Goal: Task Accomplishment & Management: Manage account settings

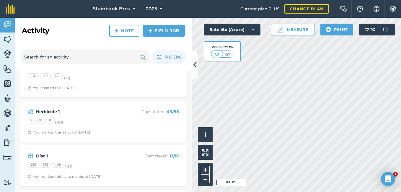
scroll to position [118, 0]
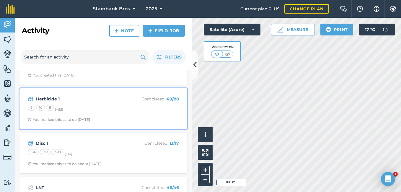
click at [128, 103] on div "Herbicide 1 Completed : 49 / 88 9 10 11 (+ 85 ) You marked this as to do [DATE]" at bounding box center [103, 109] width 160 height 34
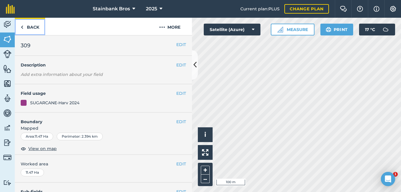
click at [31, 29] on link "Back" at bounding box center [30, 26] width 30 height 17
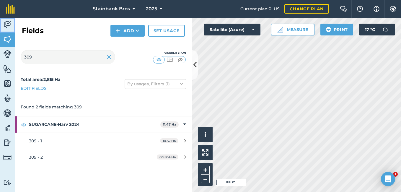
click at [11, 23] on img at bounding box center [7, 24] width 8 height 9
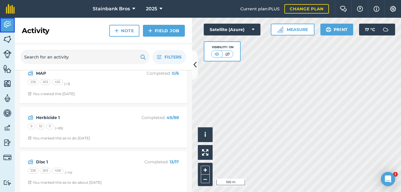
scroll to position [104, 0]
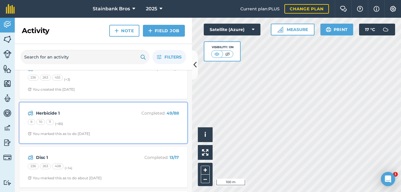
click at [118, 116] on strong "Herbicide 1" at bounding box center [83, 113] width 94 height 6
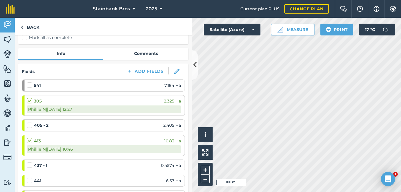
scroll to position [47, 0]
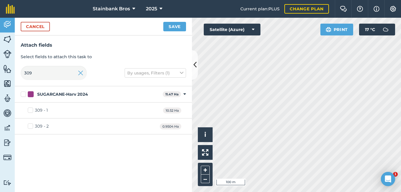
click at [60, 109] on div "309 - 1 10.52 Ha" at bounding box center [103, 110] width 177 height 16
click at [29, 109] on label "309 - 1" at bounding box center [38, 110] width 20 height 6
click at [29, 109] on input "309 - 1" at bounding box center [30, 109] width 4 height 4
checkbox input "true"
click at [177, 25] on button "Save" at bounding box center [174, 26] width 23 height 9
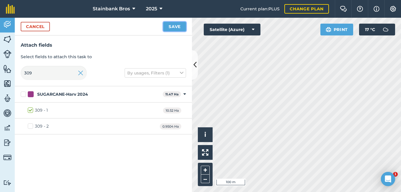
click at [171, 29] on button "Save" at bounding box center [174, 26] width 23 height 9
click at [53, 75] on input "309" at bounding box center [54, 73] width 66 height 14
click at [44, 76] on input "309" at bounding box center [54, 73] width 66 height 14
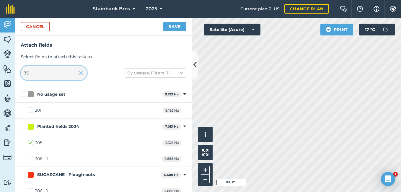
type input "3"
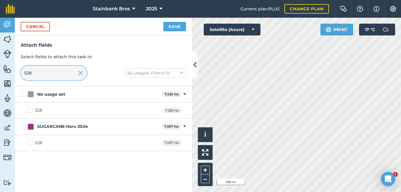
type input "528"
click at [30, 144] on label "528" at bounding box center [35, 143] width 14 height 6
click at [30, 143] on input "528" at bounding box center [30, 142] width 4 height 4
checkbox input "true"
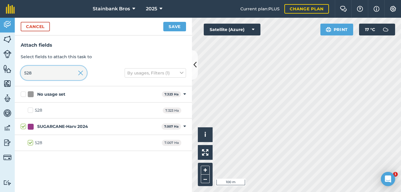
click at [58, 77] on input "528" at bounding box center [54, 73] width 66 height 14
type input "52"
checkbox input "false"
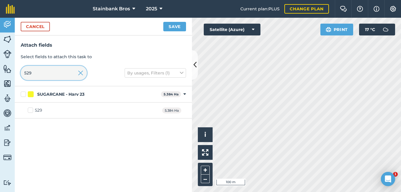
type input "529"
click at [31, 110] on label "529" at bounding box center [35, 110] width 14 height 6
click at [31, 110] on input "529" at bounding box center [30, 109] width 4 height 4
checkbox input "true"
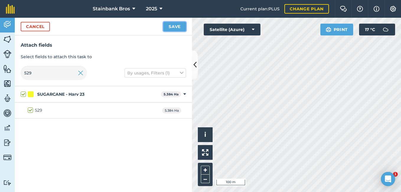
click at [177, 23] on button "Save" at bounding box center [174, 26] width 23 height 9
click at [62, 71] on input "529" at bounding box center [54, 73] width 66 height 14
type input "52"
checkbox input "false"
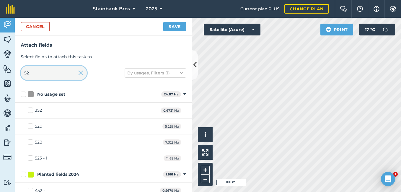
type input "5"
type input "4"
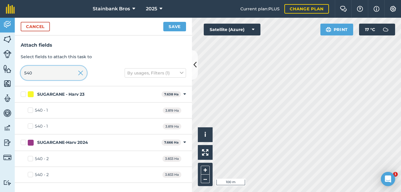
click at [60, 78] on input "540" at bounding box center [54, 73] width 66 height 14
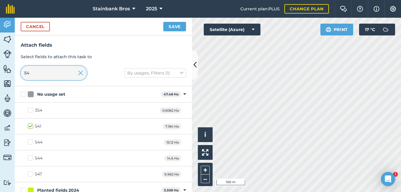
type input "5"
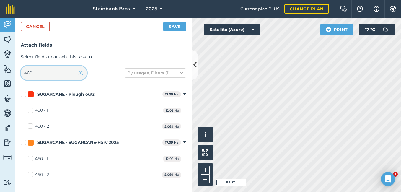
type input "460"
click at [30, 157] on label "460 - 1" at bounding box center [38, 158] width 20 height 6
click at [30, 157] on input "460 - 1" at bounding box center [30, 157] width 4 height 4
checkbox input "true"
click at [29, 174] on label "460 - 2" at bounding box center [38, 174] width 21 height 6
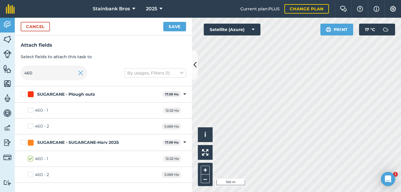
click at [29, 174] on input "460 - 2" at bounding box center [30, 173] width 4 height 4
checkbox input "true"
click at [29, 158] on label "460 - 1" at bounding box center [38, 158] width 20 height 6
click at [29, 158] on input "460 - 1" at bounding box center [30, 157] width 4 height 4
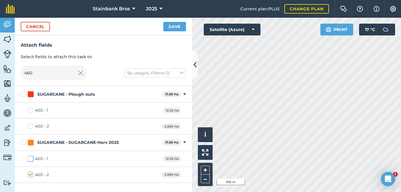
checkbox input "false"
click at [29, 175] on label "460 - 2" at bounding box center [38, 174] width 21 height 6
click at [29, 175] on input "460 - 2" at bounding box center [30, 173] width 4 height 4
checkbox input "false"
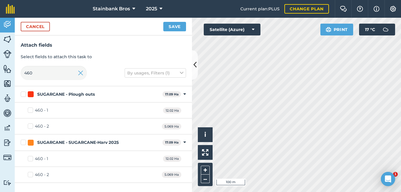
click at [23, 95] on label "SUGARCANE - Plough outs" at bounding box center [90, 94] width 139 height 6
click at [23, 95] on input "SUGARCANE - Plough outs" at bounding box center [23, 93] width 4 height 4
checkbox input "true"
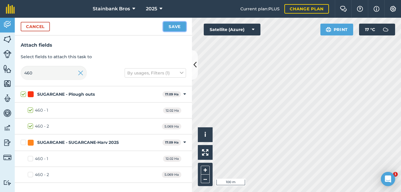
click at [174, 29] on button "Save" at bounding box center [174, 26] width 23 height 9
click at [23, 95] on label "SUGARCANE - Plough outs" at bounding box center [90, 94] width 139 height 6
click at [23, 95] on input "SUGARCANE - Plough outs" at bounding box center [23, 93] width 4 height 4
checkbox input "false"
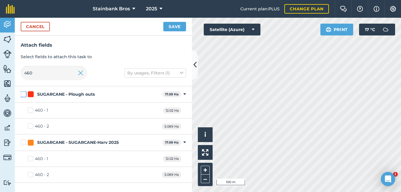
checkbox input "false"
click at [171, 27] on button "Save" at bounding box center [174, 26] width 23 height 9
click at [65, 73] on input "460" at bounding box center [54, 73] width 66 height 14
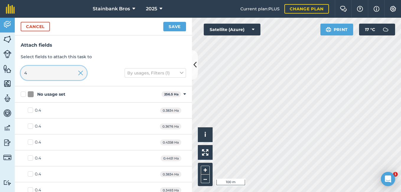
type input "40"
checkbox input "true"
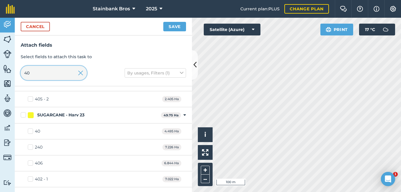
scroll to position [141, 0]
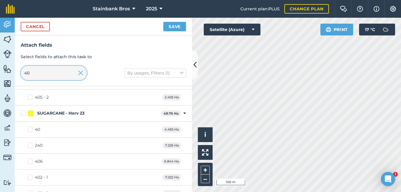
type input "40"
click at [31, 130] on label "40" at bounding box center [34, 129] width 12 height 6
click at [31, 130] on input "40" at bounding box center [30, 128] width 4 height 4
checkbox input "true"
click at [168, 31] on button "Save" at bounding box center [174, 26] width 23 height 9
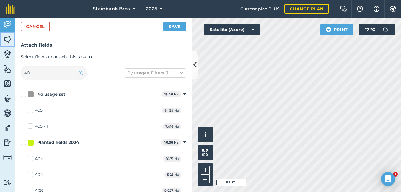
click at [6, 41] on img at bounding box center [7, 39] width 8 height 9
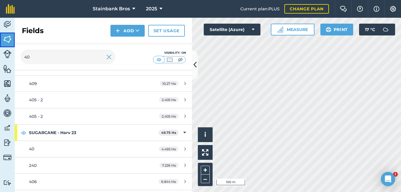
scroll to position [160, 0]
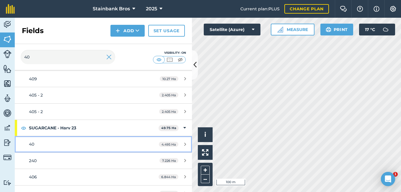
click at [49, 142] on div "40" at bounding box center [84, 144] width 111 height 6
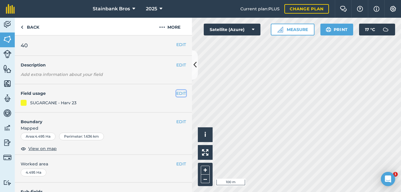
click at [176, 92] on button "EDIT" at bounding box center [181, 93] width 10 height 6
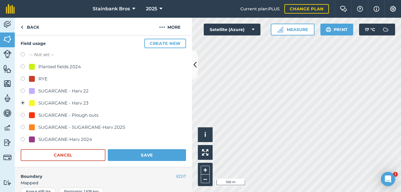
scroll to position [54, 0]
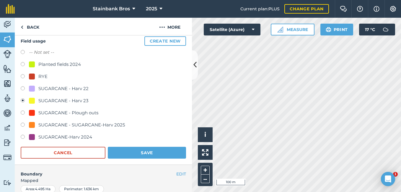
click at [23, 124] on label at bounding box center [25, 125] width 8 height 6
radio input "true"
radio input "false"
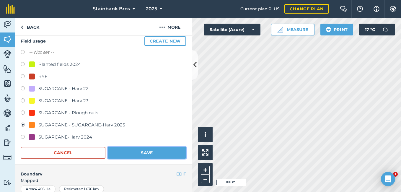
click at [140, 150] on button "Save" at bounding box center [147, 153] width 78 height 12
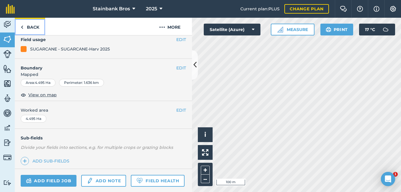
click at [33, 28] on link "Back" at bounding box center [30, 26] width 30 height 17
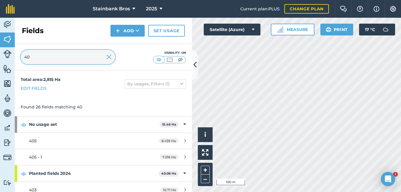
click at [55, 60] on input "40" at bounding box center [68, 57] width 94 height 14
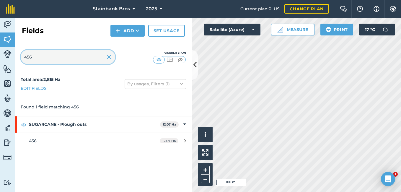
click at [65, 60] on input "456" at bounding box center [68, 57] width 94 height 14
type input "4"
type input "529"
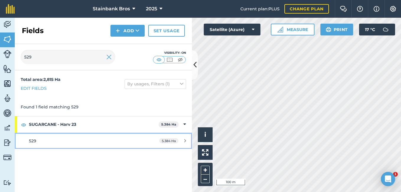
click at [43, 141] on div "529" at bounding box center [84, 140] width 111 height 6
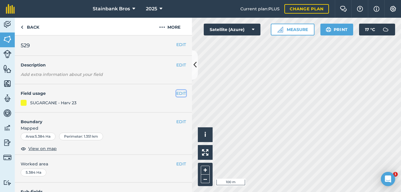
click at [176, 91] on button "EDIT" at bounding box center [181, 93] width 10 height 6
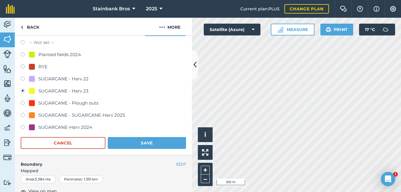
scroll to position [64, 0]
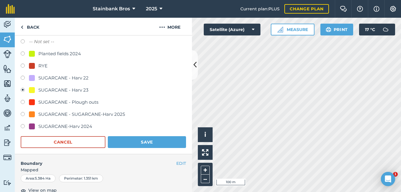
click at [21, 114] on label at bounding box center [25, 115] width 8 height 6
radio input "true"
radio input "false"
click at [119, 147] on button "Save" at bounding box center [147, 142] width 78 height 12
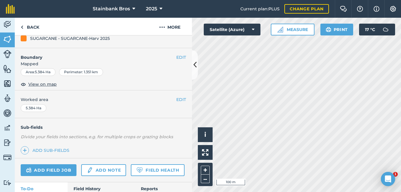
scroll to position [0, 0]
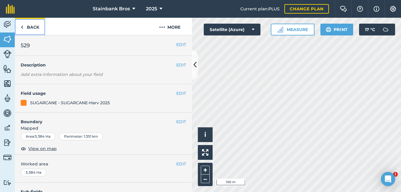
click at [35, 28] on link "Back" at bounding box center [30, 26] width 30 height 17
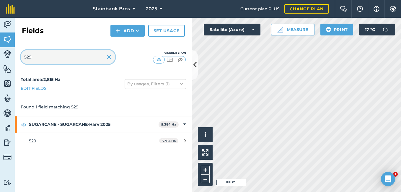
click at [50, 53] on input "529" at bounding box center [68, 57] width 94 height 14
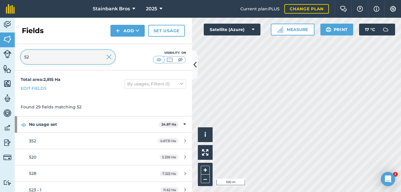
type input "5"
click at [41, 56] on input "309" at bounding box center [68, 57] width 94 height 14
type input "3"
click at [51, 55] on input "441" at bounding box center [68, 57] width 94 height 14
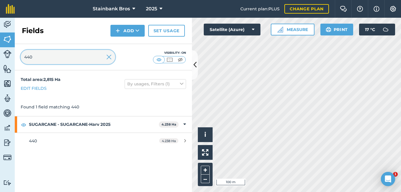
click at [66, 55] on input "440" at bounding box center [68, 57] width 94 height 14
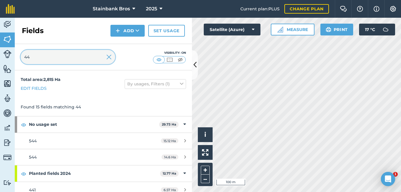
type input "4"
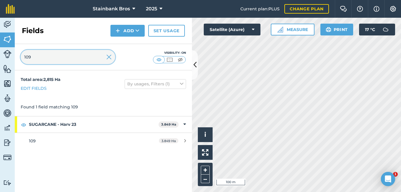
type input "109"
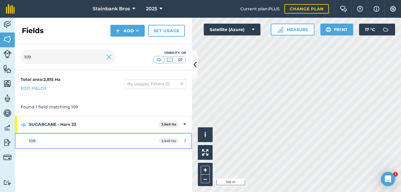
click at [42, 140] on div "109" at bounding box center [84, 140] width 111 height 6
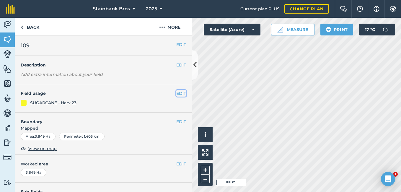
click at [176, 93] on button "EDIT" at bounding box center [181, 93] width 10 height 6
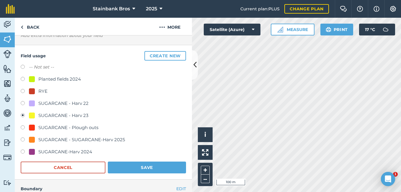
scroll to position [42, 0]
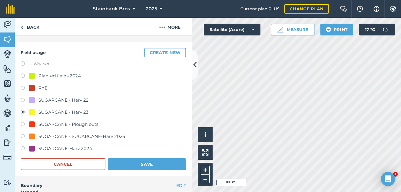
click at [22, 137] on label at bounding box center [25, 137] width 8 height 6
radio input "true"
radio input "false"
click at [130, 167] on button "Save" at bounding box center [147, 164] width 78 height 12
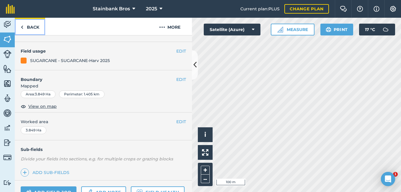
click at [36, 28] on link "Back" at bounding box center [30, 26] width 30 height 17
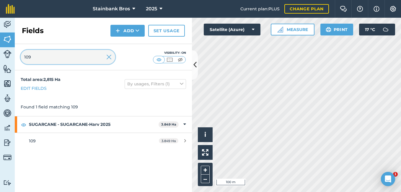
click at [41, 53] on input "109" at bounding box center [68, 57] width 94 height 14
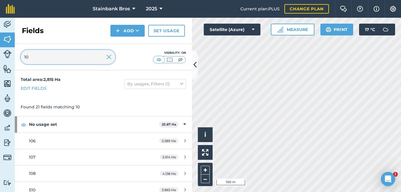
type input "1"
type input "265"
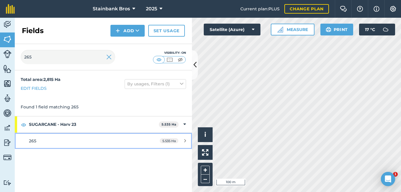
click at [34, 142] on span "265" at bounding box center [32, 140] width 7 height 5
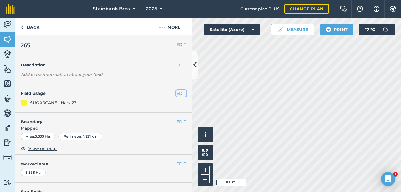
click at [177, 93] on button "EDIT" at bounding box center [181, 93] width 10 height 6
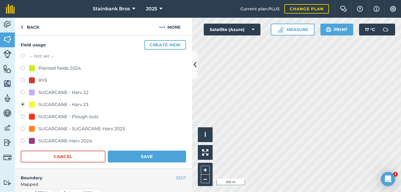
scroll to position [50, 0]
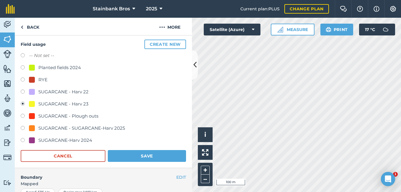
click at [23, 127] on label at bounding box center [25, 129] width 8 height 6
radio input "true"
radio input "false"
click at [123, 152] on button "Save" at bounding box center [147, 156] width 78 height 12
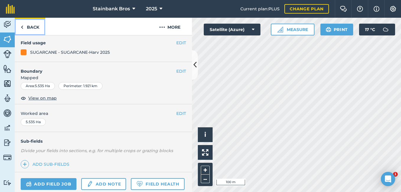
click at [32, 30] on link "Back" at bounding box center [30, 26] width 30 height 17
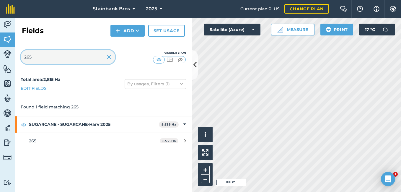
click at [59, 62] on input "265" at bounding box center [68, 57] width 94 height 14
type input "2"
type input "215"
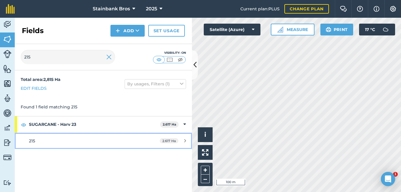
click at [41, 142] on div "215" at bounding box center [84, 140] width 111 height 6
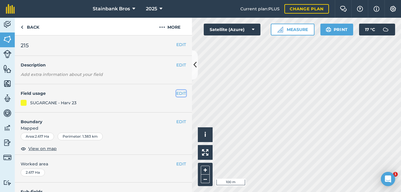
click at [176, 91] on button "EDIT" at bounding box center [181, 93] width 10 height 6
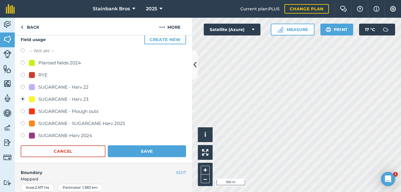
scroll to position [56, 0]
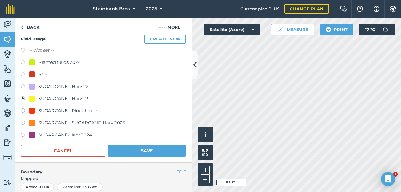
click at [23, 122] on label at bounding box center [25, 123] width 8 height 6
radio input "true"
radio input "false"
click at [142, 145] on button "Save" at bounding box center [147, 151] width 78 height 12
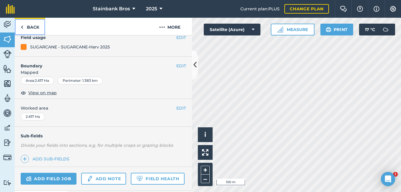
click at [32, 27] on link "Back" at bounding box center [30, 26] width 30 height 17
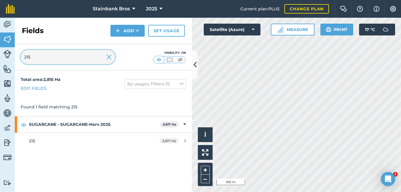
click at [62, 56] on input "215" at bounding box center [68, 57] width 94 height 14
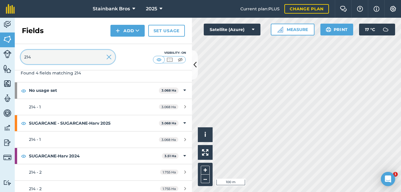
scroll to position [34, 0]
type input "214"
click at [108, 58] on img at bounding box center [108, 56] width 5 height 7
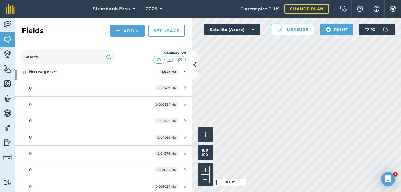
scroll to position [16, 0]
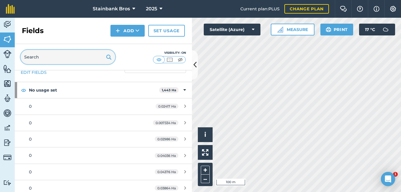
click at [75, 56] on input "text" at bounding box center [68, 57] width 94 height 14
type input "4"
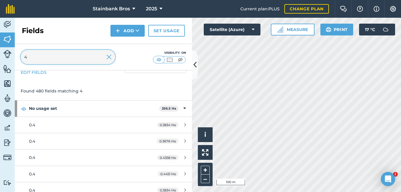
scroll to position [34, 0]
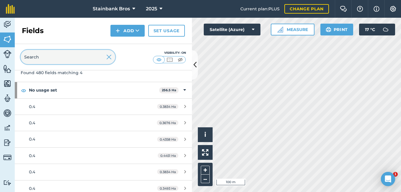
type input "3"
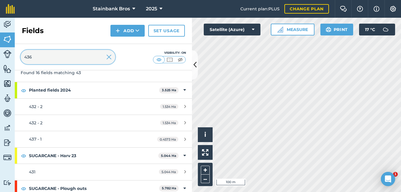
scroll to position [0, 0]
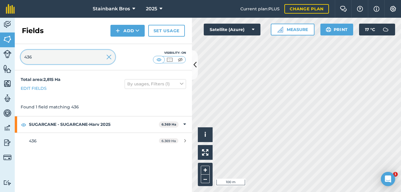
click at [60, 58] on input "436" at bounding box center [68, 57] width 94 height 14
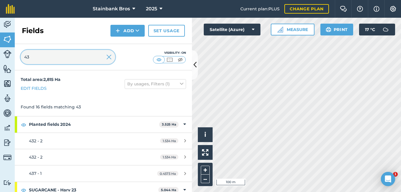
type input "4"
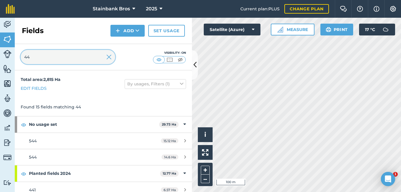
type input "4"
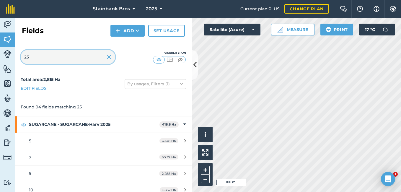
type input "2"
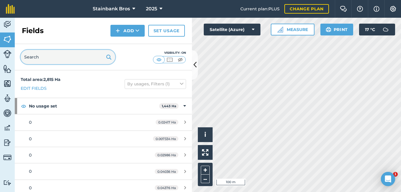
click at [45, 55] on input "text" at bounding box center [68, 57] width 94 height 14
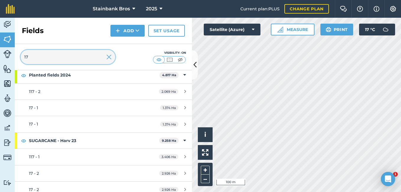
scroll to position [53, 0]
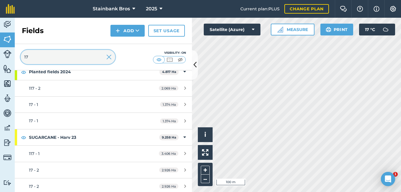
type input "17"
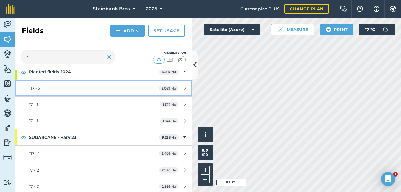
click at [19, 91] on link "117 - 2 2.069 Ha" at bounding box center [103, 88] width 177 height 16
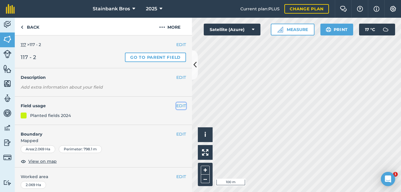
click at [176, 106] on button "EDIT" at bounding box center [181, 105] width 10 height 6
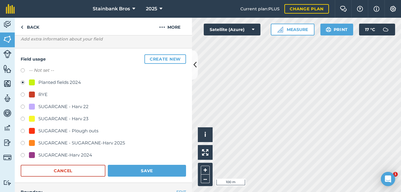
scroll to position [63, 0]
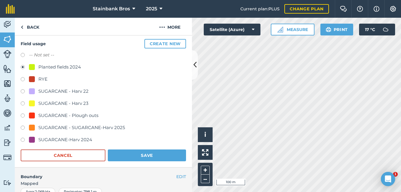
click at [22, 128] on label at bounding box center [25, 128] width 8 height 6
radio input "true"
radio input "false"
click at [127, 157] on button "Save" at bounding box center [147, 155] width 78 height 12
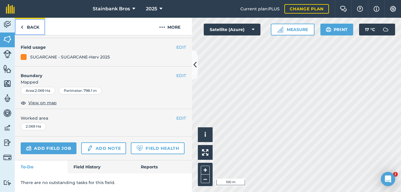
click at [32, 29] on link "Back" at bounding box center [30, 26] width 30 height 17
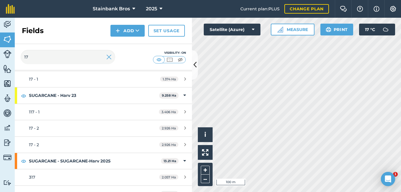
scroll to position [79, 0]
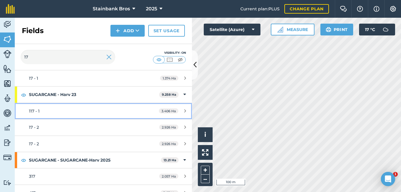
click at [19, 110] on link "117 - 1 3.406 Ha" at bounding box center [103, 111] width 177 height 16
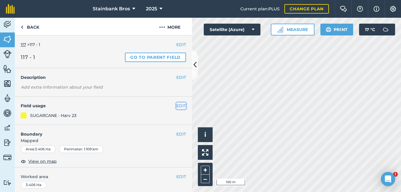
click at [176, 108] on button "EDIT" at bounding box center [181, 105] width 10 height 6
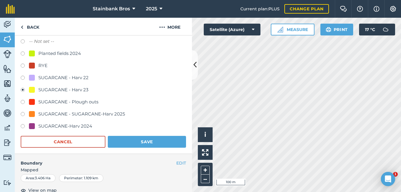
scroll to position [80, 0]
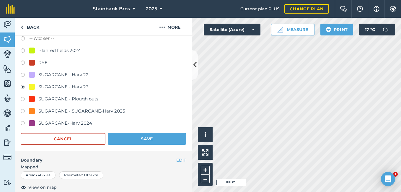
click at [21, 111] on label at bounding box center [25, 112] width 8 height 6
radio input "true"
radio input "false"
click at [131, 140] on button "Save" at bounding box center [147, 139] width 78 height 12
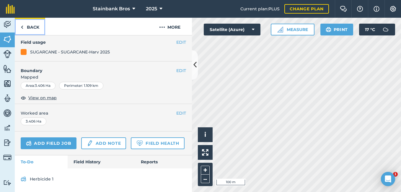
click at [31, 27] on link "Back" at bounding box center [30, 26] width 30 height 17
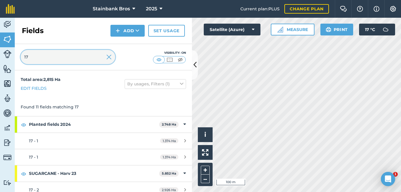
click at [39, 60] on input "17" at bounding box center [68, 57] width 94 height 14
type input "1"
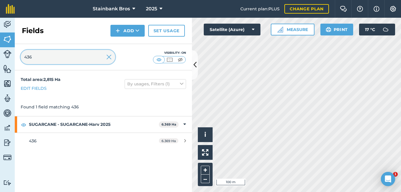
type input "436"
click at [3, 25] on img at bounding box center [7, 24] width 8 height 9
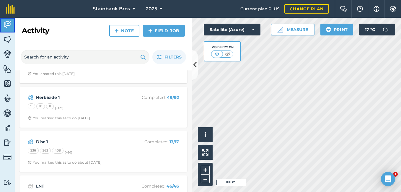
scroll to position [123, 0]
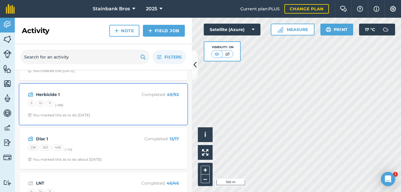
click at [132, 111] on div "Herbicide 1 Completed : 49 / 92 9 10 11 (+ 89 ) You marked this as to do [DATE]" at bounding box center [103, 104] width 160 height 34
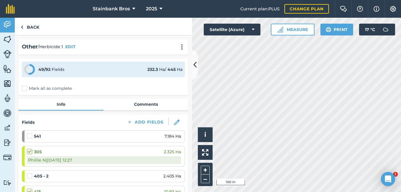
click at [29, 173] on label at bounding box center [30, 173] width 7 height 0
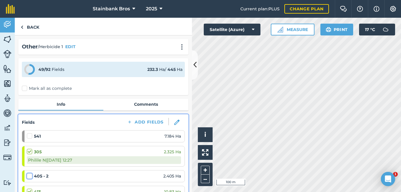
click at [29, 176] on input "checkbox" at bounding box center [29, 175] width 4 height 4
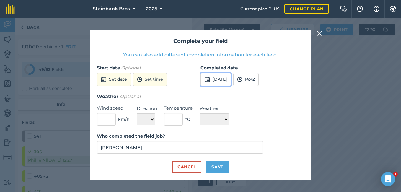
click at [224, 84] on button "[DATE]" at bounding box center [215, 79] width 30 height 13
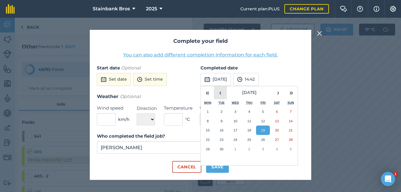
click at [223, 94] on button "‹" at bounding box center [220, 92] width 13 height 13
click at [237, 129] on button "16" at bounding box center [235, 129] width 14 height 9
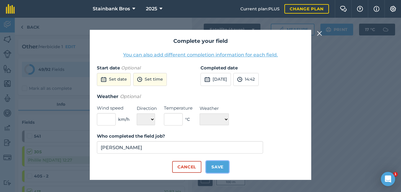
click at [206, 169] on button "Save" at bounding box center [217, 167] width 23 height 12
checkbox input "true"
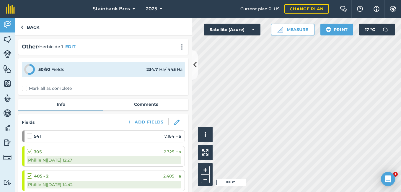
scroll to position [17, 0]
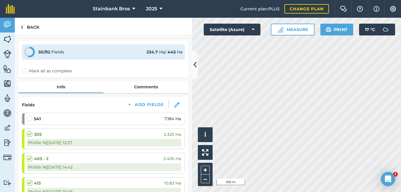
click at [95, 116] on div "541 7.184 Ha" at bounding box center [104, 118] width 154 height 6
click at [30, 115] on label at bounding box center [30, 115] width 7 height 0
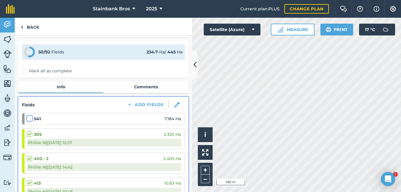
click at [30, 119] on input "checkbox" at bounding box center [29, 117] width 4 height 4
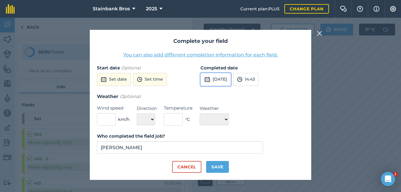
click at [219, 79] on button "[DATE]" at bounding box center [215, 79] width 30 height 13
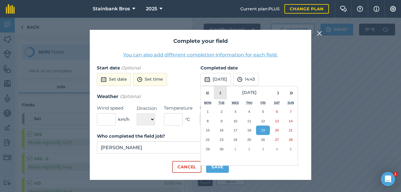
click at [219, 93] on button "‹" at bounding box center [220, 92] width 13 height 13
click at [217, 150] on button "24" at bounding box center [221, 148] width 14 height 9
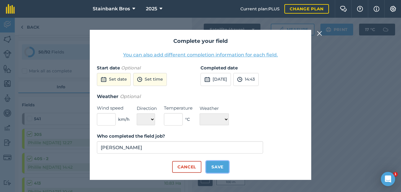
click at [219, 167] on button "Save" at bounding box center [217, 167] width 23 height 12
checkbox input "true"
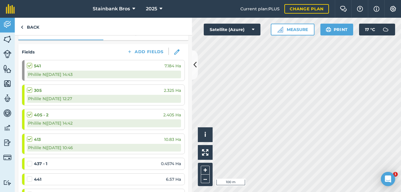
scroll to position [57, 0]
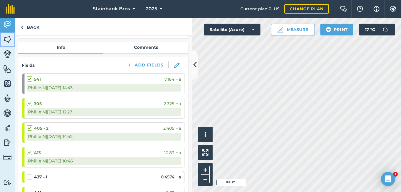
click at [7, 37] on img at bounding box center [7, 39] width 8 height 9
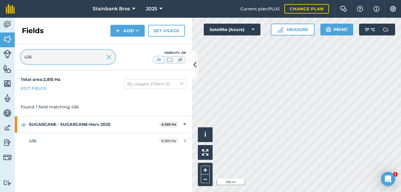
click at [41, 57] on input "436" at bounding box center [68, 57] width 94 height 14
type input "4"
type input "541"
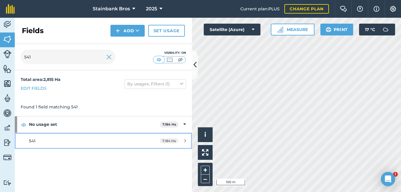
click at [35, 141] on span "541" at bounding box center [32, 140] width 6 height 5
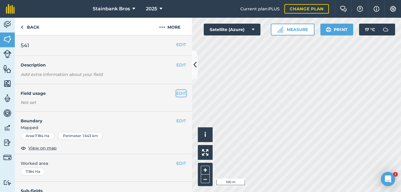
click at [176, 93] on button "EDIT" at bounding box center [181, 93] width 10 height 6
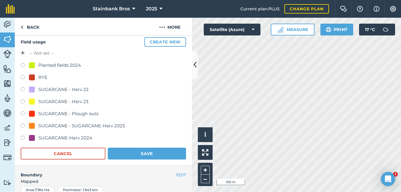
scroll to position [65, 0]
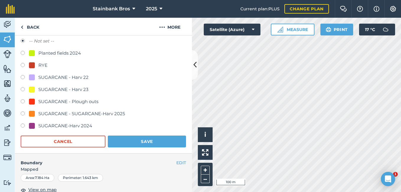
click at [23, 113] on label at bounding box center [25, 114] width 8 height 6
radio input "true"
radio input "false"
click at [126, 137] on button "Save" at bounding box center [147, 141] width 78 height 12
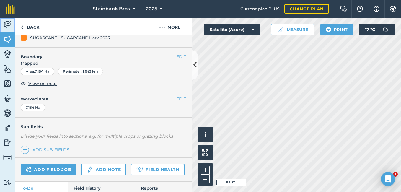
click at [8, 23] on img at bounding box center [7, 24] width 8 height 9
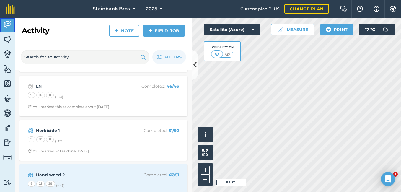
scroll to position [201, 0]
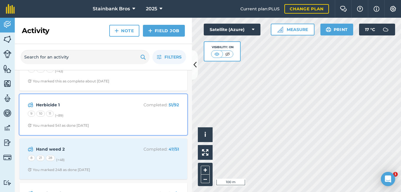
click at [125, 111] on div "9 10 11 (+ 89 )" at bounding box center [103, 115] width 151 height 8
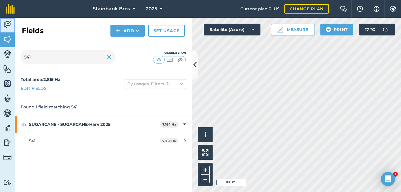
click at [8, 22] on img at bounding box center [7, 24] width 8 height 9
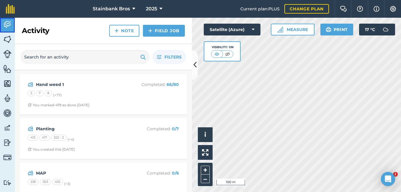
click at [8, 22] on img at bounding box center [7, 24] width 8 height 9
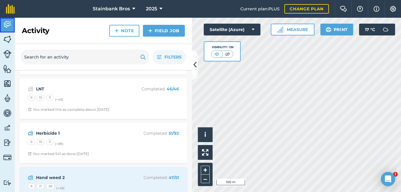
scroll to position [175, 0]
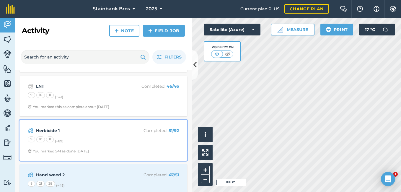
click at [124, 130] on strong "Herbicide 1" at bounding box center [83, 130] width 94 height 6
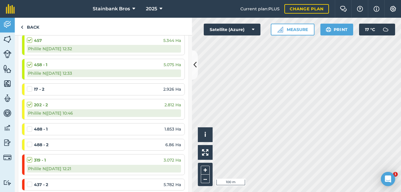
scroll to position [211, 0]
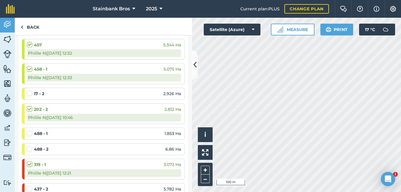
click at [28, 90] on label at bounding box center [30, 90] width 7 height 0
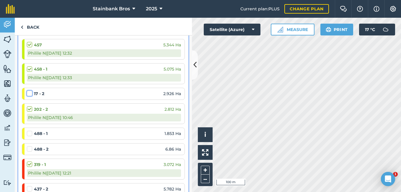
click at [28, 94] on input "checkbox" at bounding box center [29, 92] width 4 height 4
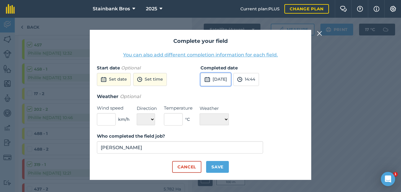
click at [217, 80] on button "[DATE]" at bounding box center [215, 79] width 30 height 13
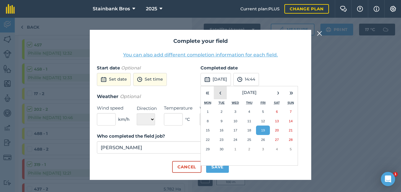
click at [219, 91] on button "‹" at bounding box center [220, 92] width 13 height 13
click at [262, 148] on abbr "29" at bounding box center [263, 149] width 4 height 4
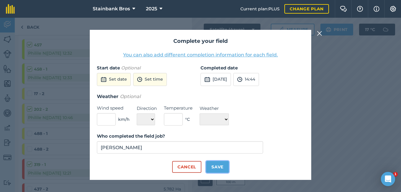
click at [217, 171] on button "Save" at bounding box center [217, 167] width 23 height 12
checkbox input "true"
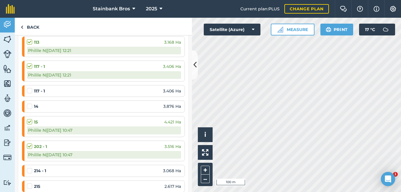
scroll to position [475, 0]
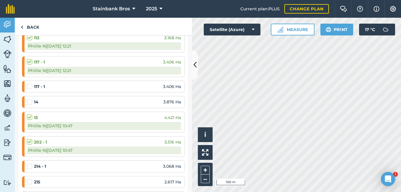
click at [31, 83] on label at bounding box center [30, 83] width 7 height 0
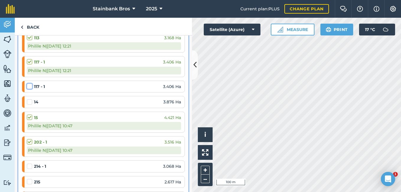
click at [31, 85] on input "checkbox" at bounding box center [29, 85] width 4 height 4
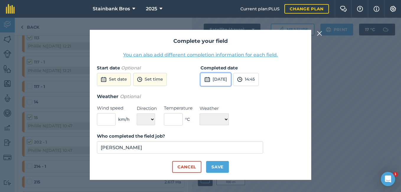
click at [219, 81] on button "[DATE]" at bounding box center [215, 79] width 30 height 13
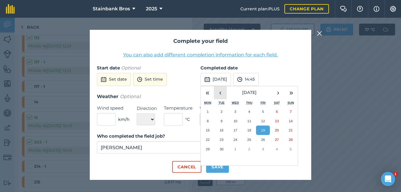
click at [220, 91] on button "‹" at bounding box center [220, 92] width 13 height 13
click at [259, 146] on button "29" at bounding box center [263, 148] width 14 height 9
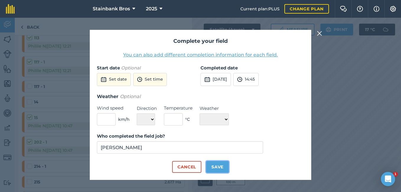
click at [212, 170] on button "Save" at bounding box center [217, 167] width 23 height 12
checkbox input "true"
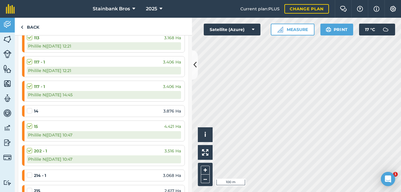
click at [29, 108] on label at bounding box center [30, 108] width 7 height 0
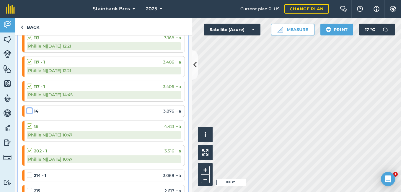
click at [29, 111] on input "checkbox" at bounding box center [29, 110] width 4 height 4
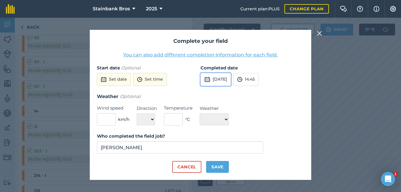
click at [222, 82] on button "[DATE]" at bounding box center [215, 79] width 30 height 13
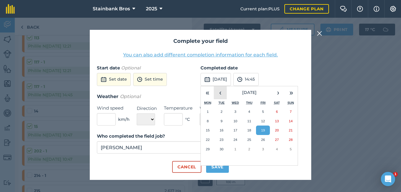
click at [220, 92] on button "‹" at bounding box center [220, 92] width 13 height 13
click at [244, 112] on button "3" at bounding box center [249, 111] width 14 height 9
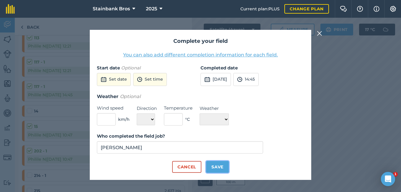
click at [220, 163] on button "Save" at bounding box center [217, 167] width 23 height 12
checkbox input "true"
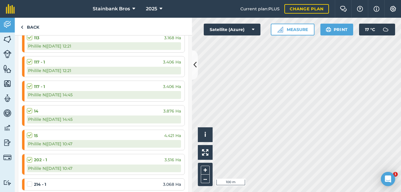
click at [32, 181] on label at bounding box center [30, 181] width 7 height 0
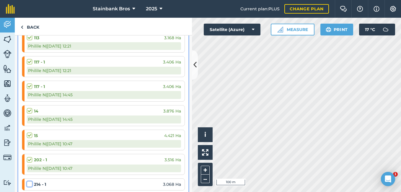
click at [31, 183] on input "checkbox" at bounding box center [29, 183] width 4 height 4
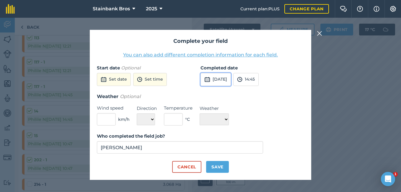
click at [226, 78] on button "[DATE]" at bounding box center [215, 79] width 30 height 13
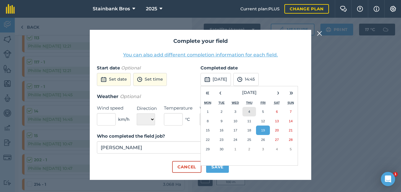
click at [246, 112] on button "4" at bounding box center [249, 111] width 14 height 9
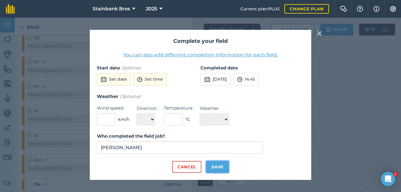
click at [209, 165] on button "Save" at bounding box center [217, 167] width 23 height 12
checkbox input "true"
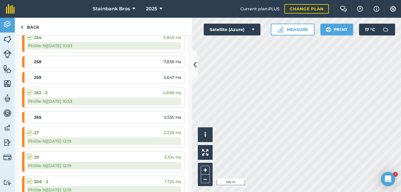
scroll to position [868, 0]
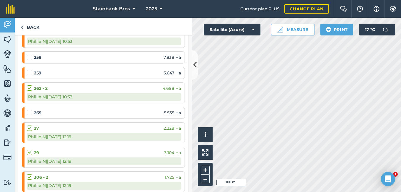
click at [28, 54] on label at bounding box center [30, 54] width 7 height 0
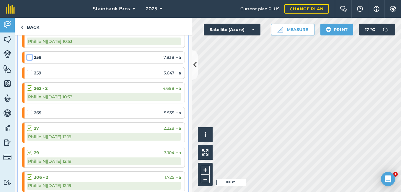
click at [28, 58] on input "checkbox" at bounding box center [29, 56] width 4 height 4
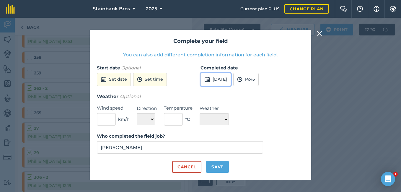
click at [212, 82] on button "[DATE]" at bounding box center [215, 79] width 30 height 13
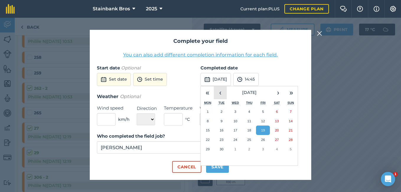
click at [217, 95] on button "‹" at bounding box center [220, 92] width 13 height 13
click at [260, 150] on button "29" at bounding box center [263, 148] width 14 height 9
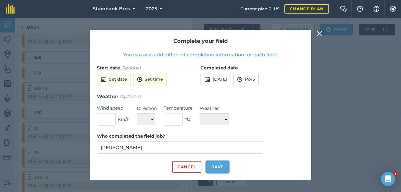
click at [215, 171] on button "Save" at bounding box center [217, 167] width 23 height 12
checkbox input "true"
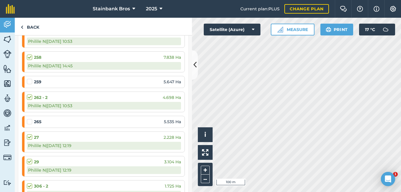
click at [30, 78] on label at bounding box center [30, 78] width 7 height 0
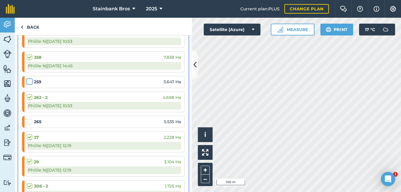
click at [30, 81] on input "checkbox" at bounding box center [29, 80] width 4 height 4
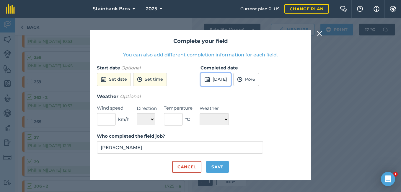
click at [231, 79] on button "[DATE]" at bounding box center [215, 79] width 30 height 13
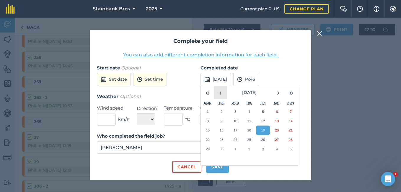
click at [220, 89] on button "‹" at bounding box center [220, 92] width 13 height 13
click at [261, 150] on abbr "29" at bounding box center [263, 149] width 4 height 4
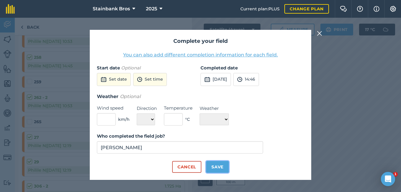
click at [215, 171] on button "Save" at bounding box center [217, 167] width 23 height 12
checkbox input "true"
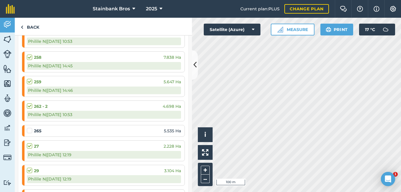
click at [134, 156] on div "Philile N | [DATE] 12:19" at bounding box center [104, 155] width 154 height 8
click at [28, 127] on label at bounding box center [30, 127] width 7 height 0
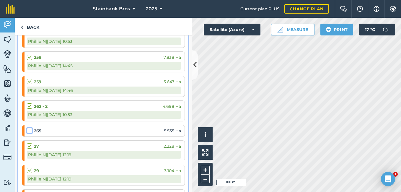
click at [28, 130] on input "checkbox" at bounding box center [29, 129] width 4 height 4
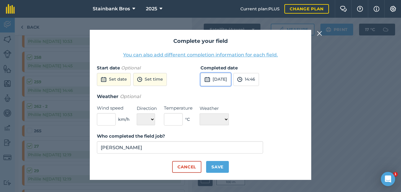
click at [210, 82] on img at bounding box center [207, 79] width 6 height 7
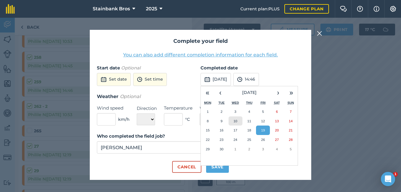
click at [238, 122] on button "10" at bounding box center [235, 120] width 14 height 9
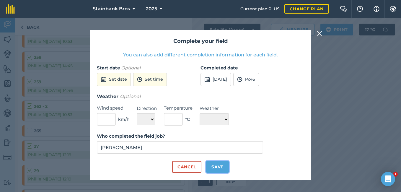
click at [213, 166] on button "Save" at bounding box center [217, 167] width 23 height 12
checkbox input "true"
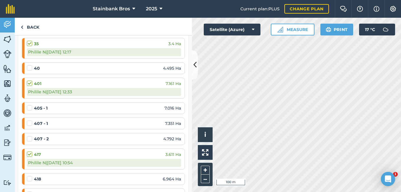
scroll to position [1244, 0]
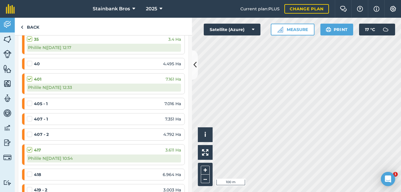
click at [29, 60] on label at bounding box center [30, 60] width 7 height 0
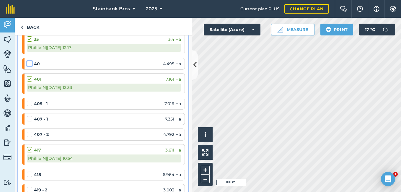
click at [29, 64] on input "checkbox" at bounding box center [29, 62] width 4 height 4
checkbox input "false"
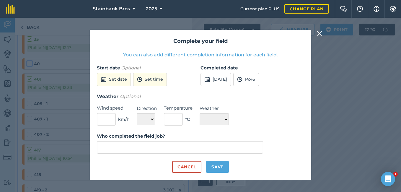
type input "[PERSON_NAME]"
click at [218, 79] on button "[DATE]" at bounding box center [215, 79] width 30 height 13
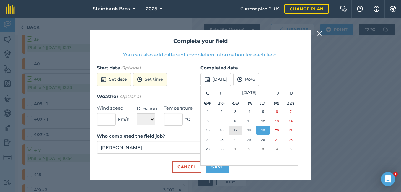
click at [235, 128] on abbr "17" at bounding box center [235, 130] width 4 height 4
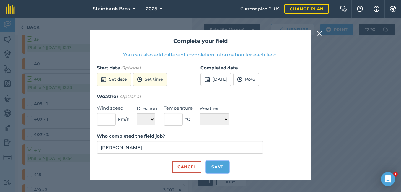
click at [210, 167] on button "Save" at bounding box center [217, 167] width 23 height 12
checkbox input "true"
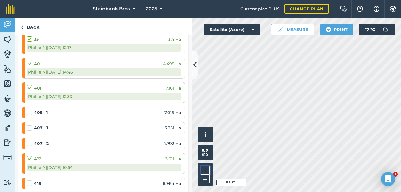
drag, startPoint x: 208, startPoint y: 166, endPoint x: 148, endPoint y: 189, distance: 64.2
click at [148, 189] on div "Activity Fields Livestock Features Maps Team Vehicles Data Reporting Billing Tu…" at bounding box center [200, 105] width 401 height 174
click at [29, 125] on label at bounding box center [30, 125] width 7 height 0
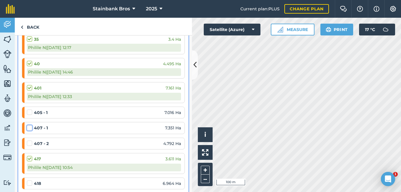
click at [29, 129] on input "checkbox" at bounding box center [29, 127] width 4 height 4
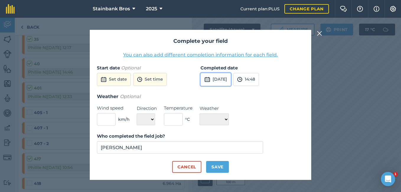
click at [225, 84] on button "[DATE]" at bounding box center [215, 79] width 30 height 13
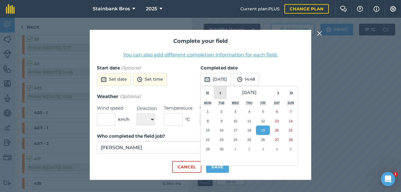
click at [220, 93] on button "‹" at bounding box center [220, 92] width 13 height 13
click at [279, 93] on button "›" at bounding box center [277, 92] width 13 height 13
click at [238, 124] on button "9" at bounding box center [235, 120] width 14 height 9
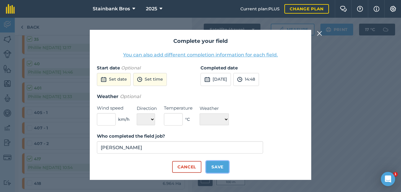
click at [217, 167] on button "Save" at bounding box center [217, 167] width 23 height 12
checkbox input "true"
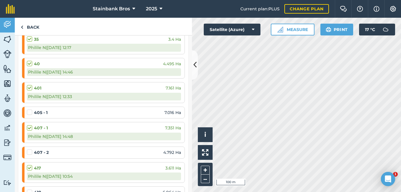
click at [30, 149] on label at bounding box center [30, 149] width 7 height 0
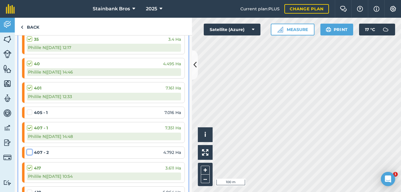
click at [30, 153] on input "checkbox" at bounding box center [29, 151] width 4 height 4
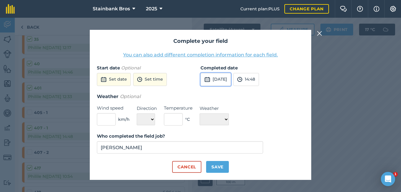
click at [225, 81] on button "[DATE]" at bounding box center [215, 79] width 30 height 13
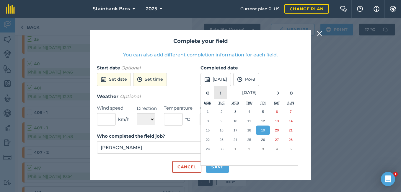
click at [220, 91] on button "‹" at bounding box center [220, 92] width 13 height 13
click at [222, 127] on button "15" at bounding box center [221, 129] width 14 height 9
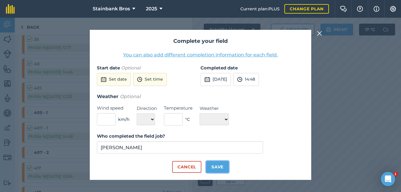
click at [217, 164] on button "Save" at bounding box center [217, 167] width 23 height 12
checkbox input "true"
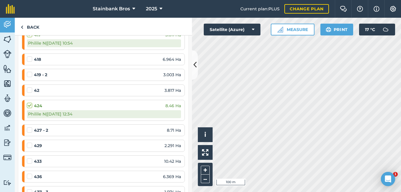
scroll to position [1381, 0]
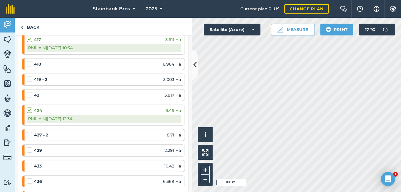
click at [29, 92] on label at bounding box center [30, 92] width 7 height 0
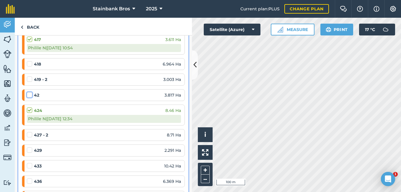
click at [29, 93] on input "checkbox" at bounding box center [29, 94] width 4 height 4
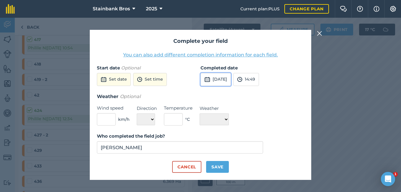
click at [206, 81] on img at bounding box center [207, 79] width 6 height 7
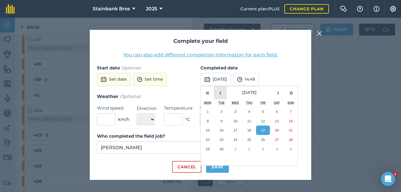
click at [219, 92] on button "‹" at bounding box center [220, 92] width 13 height 13
click at [235, 123] on button "9" at bounding box center [235, 120] width 14 height 9
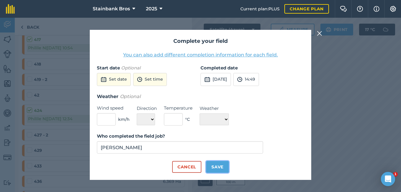
click at [219, 168] on button "Save" at bounding box center [217, 167] width 23 height 12
checkbox input "true"
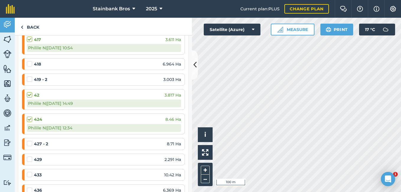
click at [28, 156] on label at bounding box center [30, 156] width 7 height 0
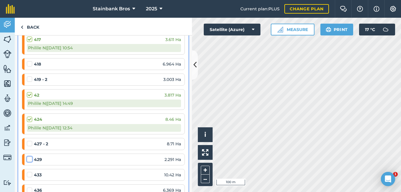
click at [28, 159] on input "checkbox" at bounding box center [29, 158] width 4 height 4
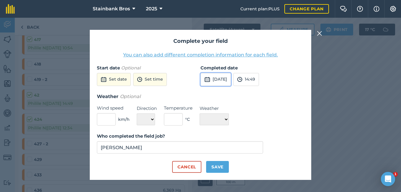
click at [220, 81] on button "[DATE]" at bounding box center [215, 79] width 30 height 13
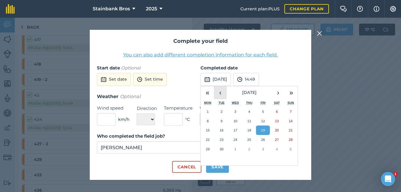
click at [218, 92] on button "‹" at bounding box center [220, 92] width 13 height 13
click at [257, 149] on button "29" at bounding box center [263, 148] width 14 height 9
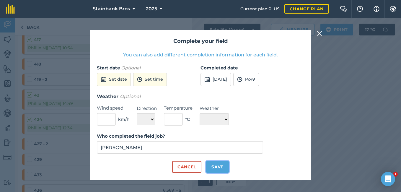
click at [218, 168] on button "Save" at bounding box center [217, 167] width 23 height 12
checkbox input "true"
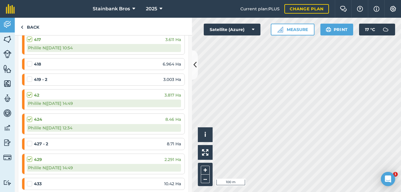
click at [30, 181] on label at bounding box center [30, 181] width 7 height 0
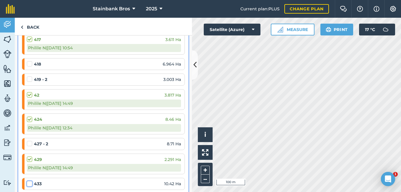
click at [30, 183] on input "checkbox" at bounding box center [29, 183] width 4 height 4
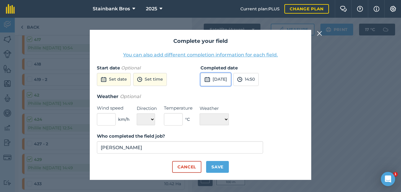
click at [224, 79] on button "[DATE]" at bounding box center [215, 79] width 30 height 13
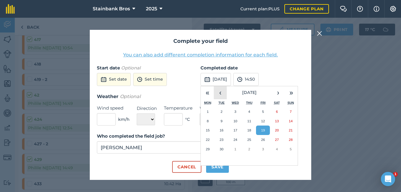
click at [218, 92] on button "‹" at bounding box center [220, 92] width 13 height 13
click at [244, 137] on button "21" at bounding box center [249, 139] width 14 height 9
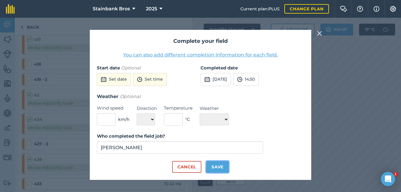
click at [218, 163] on button "Save" at bounding box center [217, 167] width 23 height 12
checkbox input "true"
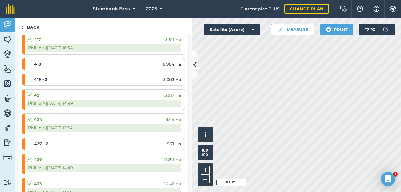
click at [31, 140] on label at bounding box center [30, 140] width 7 height 0
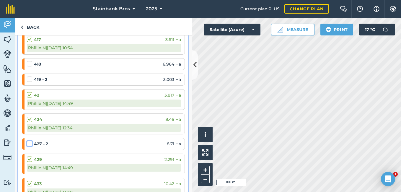
click at [31, 141] on input "checkbox" at bounding box center [29, 142] width 4 height 4
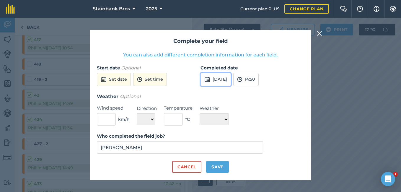
click at [226, 78] on button "[DATE]" at bounding box center [215, 79] width 30 height 13
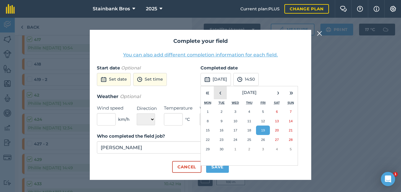
click at [219, 97] on button "‹" at bounding box center [220, 92] width 13 height 13
click at [244, 111] on button "3" at bounding box center [249, 111] width 14 height 9
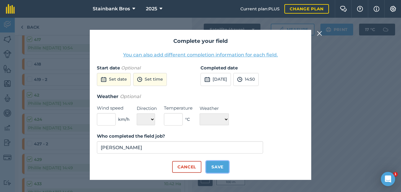
click at [215, 166] on button "Save" at bounding box center [217, 167] width 23 height 12
checkbox input "true"
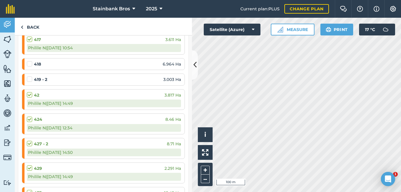
click at [27, 61] on label at bounding box center [30, 61] width 7 height 0
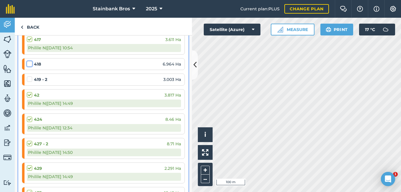
click at [27, 64] on input "checkbox" at bounding box center [29, 63] width 4 height 4
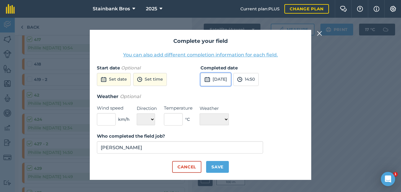
click at [219, 80] on button "[DATE]" at bounding box center [215, 79] width 30 height 13
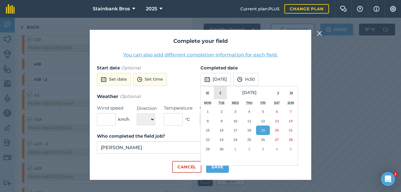
click at [219, 91] on button "‹" at bounding box center [220, 92] width 13 height 13
click at [223, 128] on abbr "12" at bounding box center [221, 130] width 4 height 4
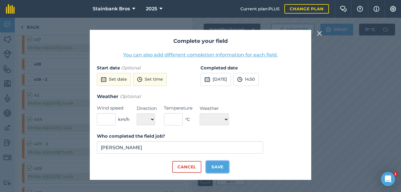
click at [212, 169] on button "Save" at bounding box center [217, 167] width 23 height 12
checkbox input "true"
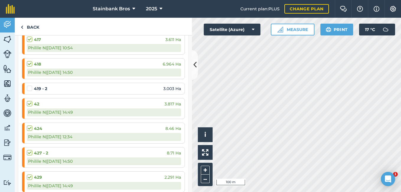
click at [28, 85] on label at bounding box center [30, 85] width 7 height 0
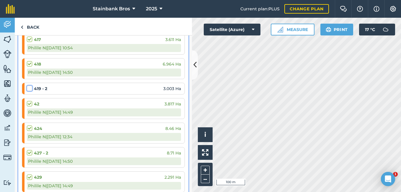
click at [28, 88] on input "checkbox" at bounding box center [29, 87] width 4 height 4
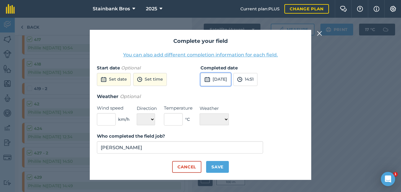
click at [224, 78] on button "[DATE]" at bounding box center [215, 79] width 30 height 13
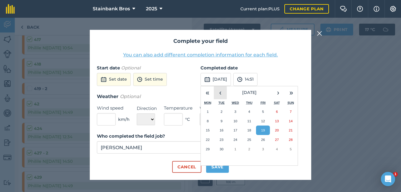
click at [218, 95] on button "‹" at bounding box center [220, 92] width 13 height 13
click at [221, 130] on abbr "12" at bounding box center [221, 130] width 4 height 4
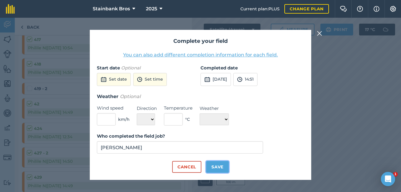
click at [213, 162] on button "Save" at bounding box center [217, 167] width 23 height 12
checkbox input "true"
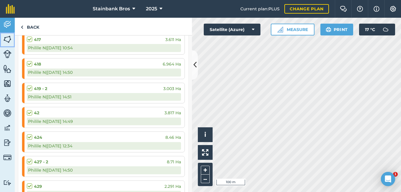
click at [9, 40] on img at bounding box center [7, 39] width 8 height 9
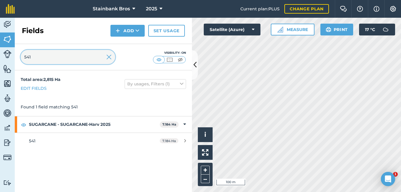
click at [45, 52] on input "541" at bounding box center [68, 57] width 94 height 14
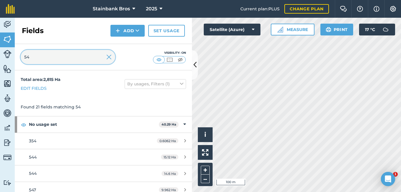
type input "5"
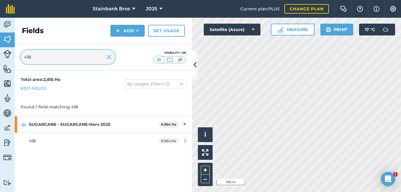
type input "418"
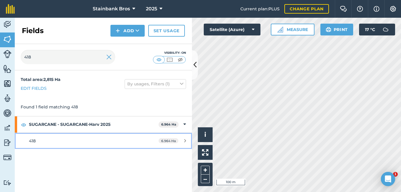
click at [56, 139] on div "418" at bounding box center [84, 140] width 111 height 6
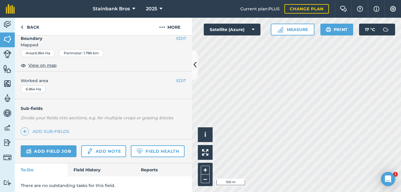
scroll to position [102, 0]
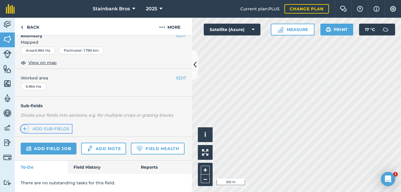
click at [50, 124] on link "Add sub-fields" at bounding box center [46, 128] width 51 height 8
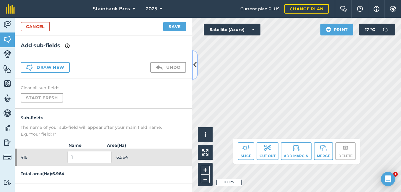
click at [194, 73] on button at bounding box center [195, 65] width 6 height 30
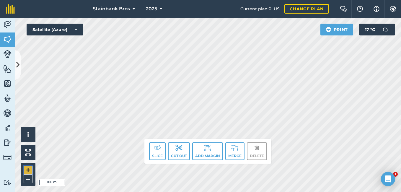
click at [25, 168] on button "+" at bounding box center [28, 170] width 9 height 9
click at [156, 156] on button "Slice" at bounding box center [157, 151] width 17 height 18
click at [18, 65] on icon at bounding box center [17, 65] width 3 height 10
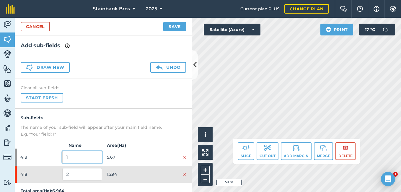
click at [84, 155] on input "1" at bounding box center [82, 157] width 40 height 12
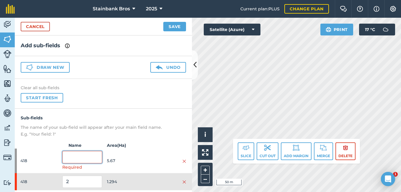
type input "1"
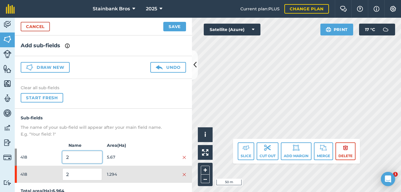
type input "2"
click at [74, 176] on input "2" at bounding box center [82, 174] width 40 height 12
type input "1"
click at [175, 27] on button "Save" at bounding box center [174, 26] width 23 height 9
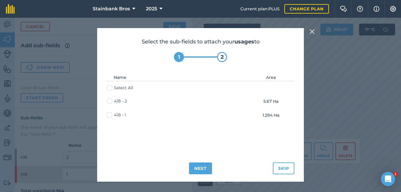
click at [109, 88] on label "Select All" at bounding box center [120, 88] width 26 height 6
click at [109, 88] on input "Select All" at bounding box center [109, 87] width 4 height 4
checkbox input "true"
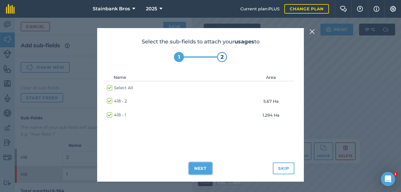
click at [201, 166] on button "Next" at bounding box center [200, 168] width 23 height 12
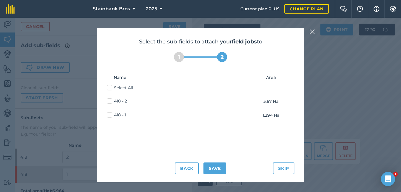
click at [108, 87] on label "Select All" at bounding box center [120, 88] width 26 height 6
click at [108, 87] on input "Select All" at bounding box center [109, 87] width 4 height 4
checkbox input "true"
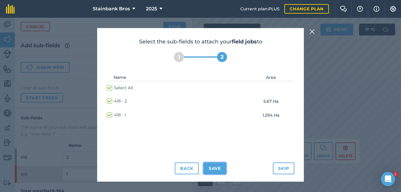
click at [211, 170] on button "Save" at bounding box center [214, 168] width 23 height 12
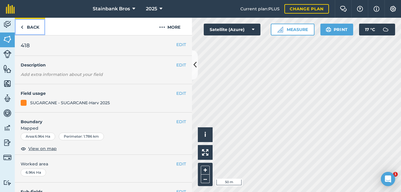
click at [33, 26] on link "Back" at bounding box center [30, 26] width 30 height 17
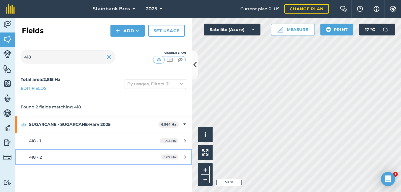
click at [39, 159] on span "418 - 2" at bounding box center [35, 156] width 13 height 5
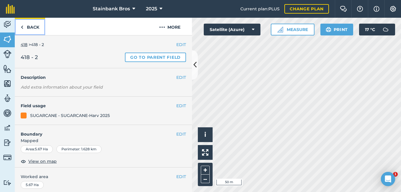
click at [30, 26] on link "Back" at bounding box center [30, 26] width 30 height 17
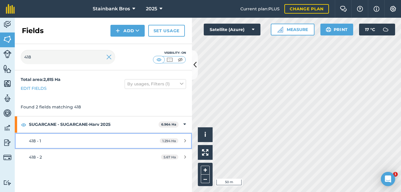
click at [60, 137] on link "418 - 1 1.294 Ha" at bounding box center [103, 141] width 177 height 16
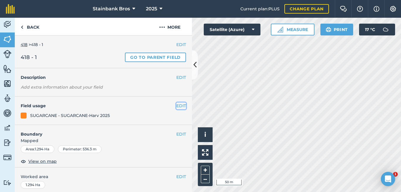
click at [176, 106] on button "EDIT" at bounding box center [181, 105] width 10 height 6
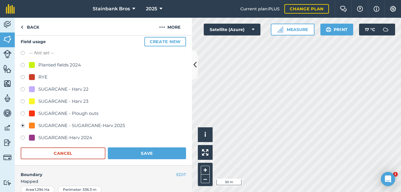
scroll to position [66, 0]
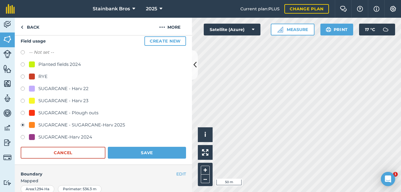
click at [22, 112] on label at bounding box center [25, 114] width 8 height 6
radio input "true"
radio input "false"
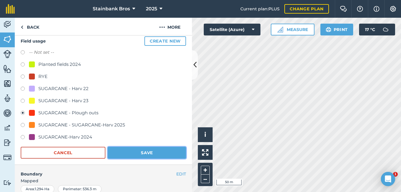
click at [130, 153] on button "Save" at bounding box center [147, 153] width 78 height 12
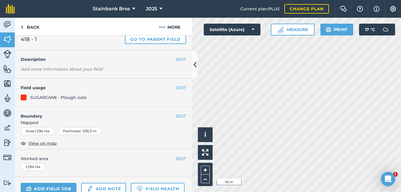
scroll to position [0, 0]
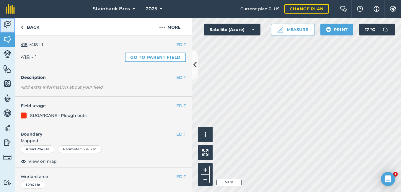
click at [9, 22] on img at bounding box center [7, 24] width 8 height 9
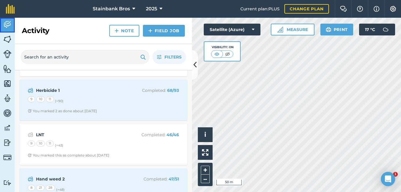
scroll to position [174, 0]
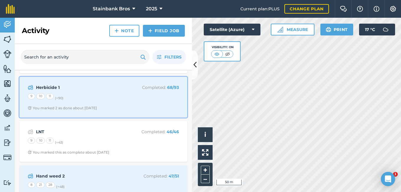
click at [132, 105] on div "Herbicide 1 Completed : 68 / 93 9 10 11 (+ 90 ) You marked 2 as done about [DAT…" at bounding box center [103, 97] width 160 height 34
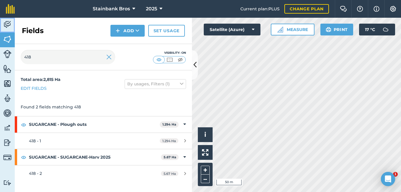
click at [4, 28] on img at bounding box center [7, 24] width 8 height 9
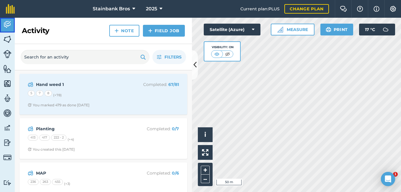
click at [4, 28] on img at bounding box center [7, 24] width 8 height 9
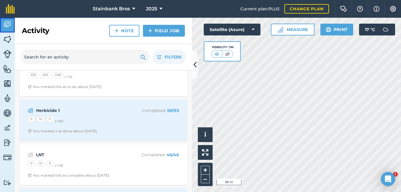
scroll to position [153, 0]
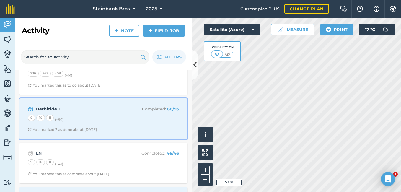
click at [111, 108] on strong "Herbicide 1" at bounding box center [83, 109] width 94 height 6
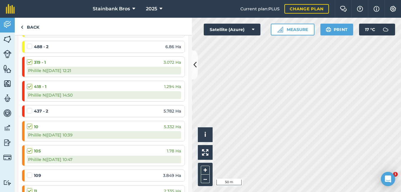
scroll to position [327, 0]
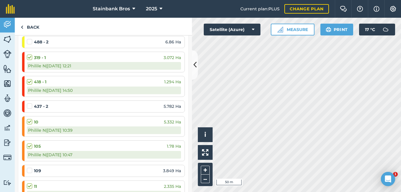
click at [29, 103] on label at bounding box center [30, 103] width 7 height 0
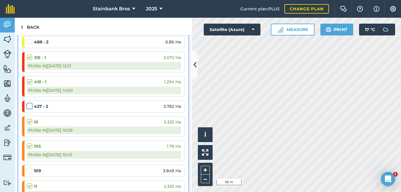
click at [29, 105] on input "checkbox" at bounding box center [29, 105] width 4 height 4
checkbox input "false"
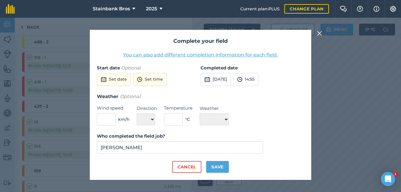
click at [34, 74] on div "Complete your field You can also add different completion information for each …" at bounding box center [200, 105] width 401 height 174
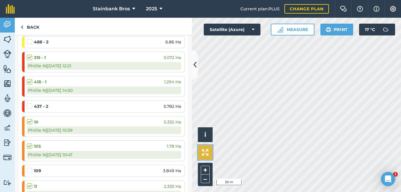
click at [203, 149] on img at bounding box center [205, 152] width 6 height 6
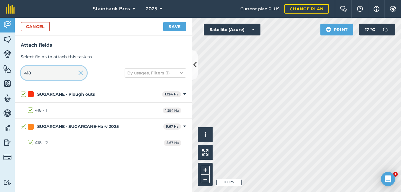
click at [56, 74] on input "418" at bounding box center [54, 73] width 66 height 14
type input "41"
checkbox input "false"
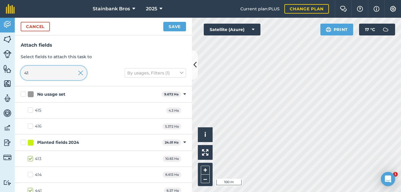
type input "4"
checkbox input "false"
type input "43"
checkbox input "true"
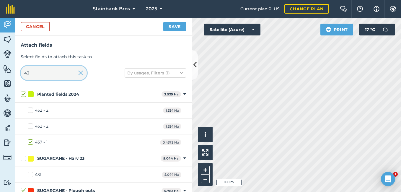
type input "437"
checkbox input "true"
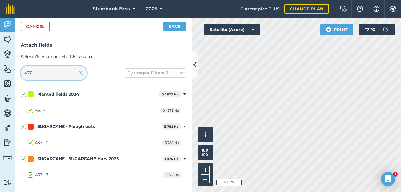
type input "437"
click at [8, 27] on img at bounding box center [7, 24] width 8 height 9
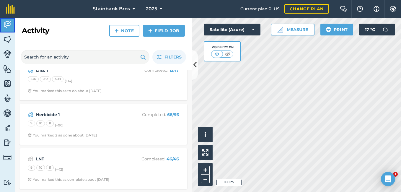
scroll to position [151, 0]
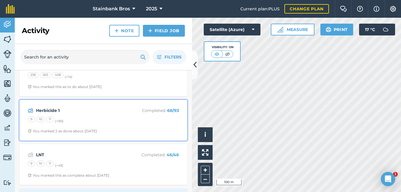
click at [107, 122] on div "9 10 11 (+ 90 )" at bounding box center [103, 120] width 151 height 8
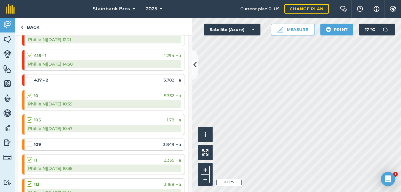
scroll to position [341, 0]
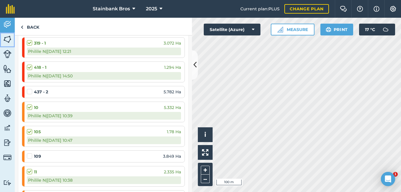
click at [6, 41] on img at bounding box center [7, 39] width 8 height 9
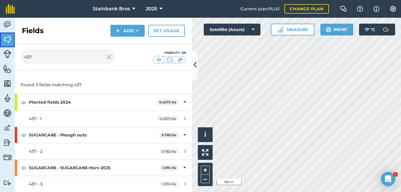
scroll to position [22, 0]
click at [63, 64] on div "437 Visibility: On" at bounding box center [103, 57] width 177 height 26
click at [66, 57] on input "437" at bounding box center [68, 57] width 94 height 14
click at [11, 24] on img at bounding box center [7, 24] width 8 height 9
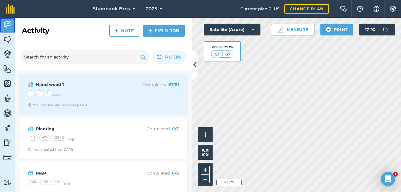
click at [11, 24] on img at bounding box center [7, 24] width 8 height 9
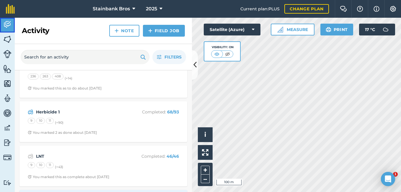
scroll to position [170, 0]
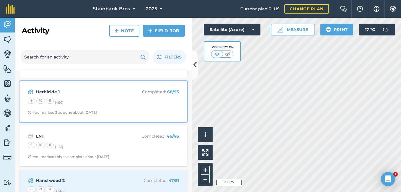
click at [126, 104] on div "9 10 11 (+ 90 )" at bounding box center [103, 102] width 151 height 8
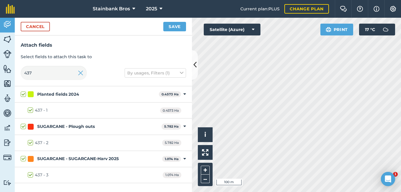
click at [32, 143] on label "437 - 2" at bounding box center [38, 143] width 21 height 6
click at [32, 143] on input "437 - 2" at bounding box center [30, 142] width 4 height 4
checkbox input "false"
click at [175, 25] on button "Save" at bounding box center [174, 26] width 23 height 9
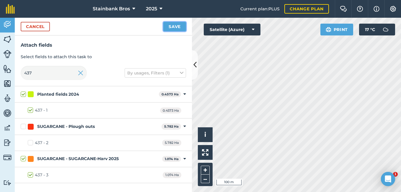
click at [178, 25] on button "Save" at bounding box center [174, 26] width 23 height 9
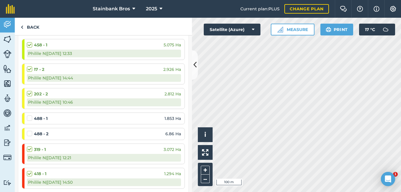
scroll to position [240, 0]
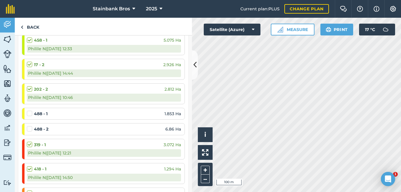
click at [30, 110] on label at bounding box center [30, 110] width 7 height 0
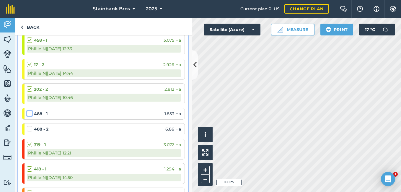
click at [30, 112] on input "checkbox" at bounding box center [29, 112] width 4 height 4
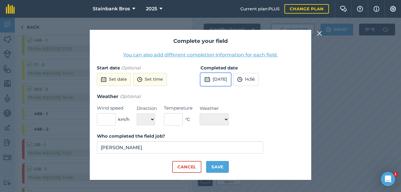
click at [225, 80] on button "[DATE]" at bounding box center [215, 79] width 30 height 13
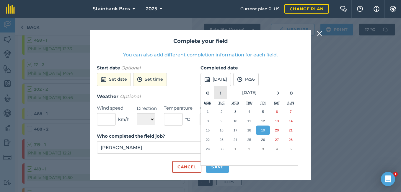
click at [224, 94] on button "‹" at bounding box center [220, 92] width 13 height 13
click at [251, 130] on button "17" at bounding box center [249, 129] width 14 height 9
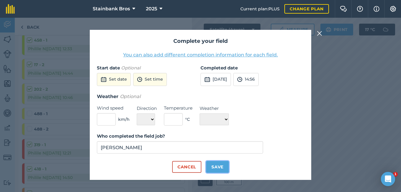
click at [214, 170] on button "Save" at bounding box center [217, 167] width 23 height 12
checkbox input "true"
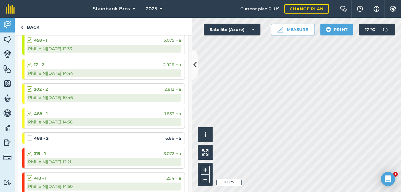
click at [28, 135] on label at bounding box center [30, 135] width 7 height 0
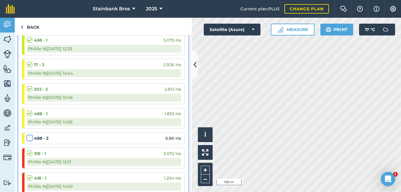
click at [28, 137] on input "checkbox" at bounding box center [29, 137] width 4 height 4
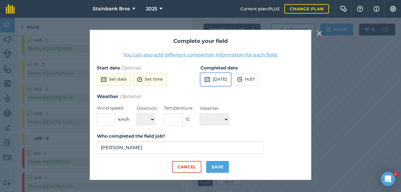
click at [219, 80] on button "[DATE]" at bounding box center [215, 79] width 30 height 13
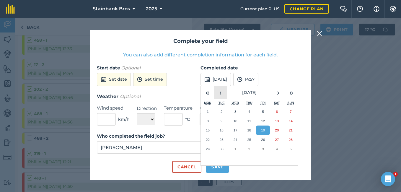
click at [218, 91] on button "‹" at bounding box center [220, 92] width 13 height 13
click at [245, 128] on button "17" at bounding box center [249, 129] width 14 height 9
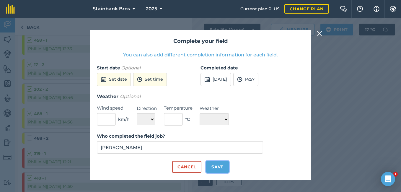
click at [215, 165] on button "Save" at bounding box center [217, 167] width 23 height 12
checkbox input "true"
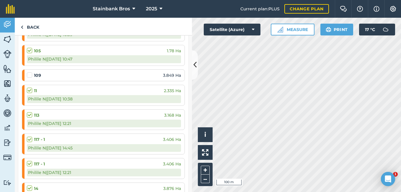
scroll to position [430, 0]
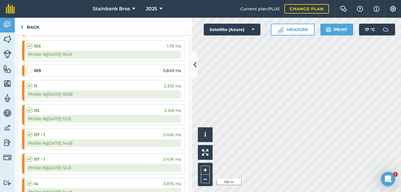
click at [31, 67] on label at bounding box center [30, 67] width 7 height 0
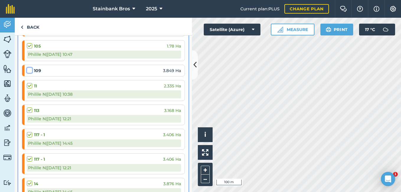
click at [31, 70] on input "checkbox" at bounding box center [29, 69] width 4 height 4
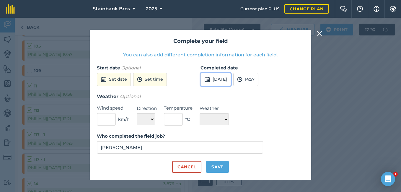
click at [231, 78] on button "[DATE]" at bounding box center [215, 79] width 30 height 13
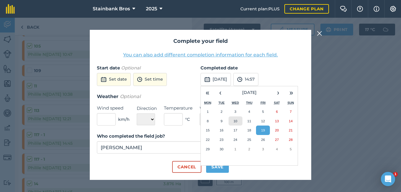
click at [235, 122] on abbr "10" at bounding box center [235, 121] width 4 height 4
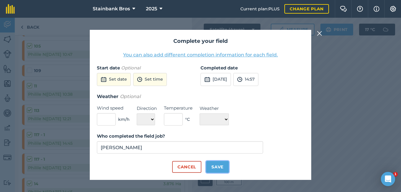
click at [209, 167] on button "Save" at bounding box center [217, 167] width 23 height 12
checkbox input "true"
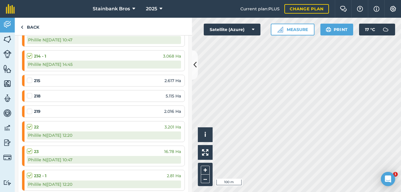
scroll to position [644, 0]
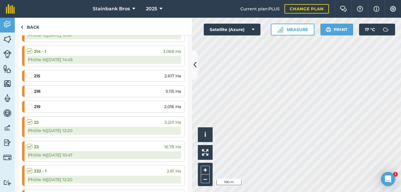
click at [30, 73] on label at bounding box center [30, 73] width 7 height 0
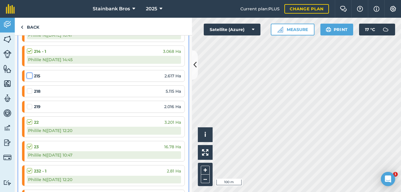
click at [30, 76] on input "checkbox" at bounding box center [29, 75] width 4 height 4
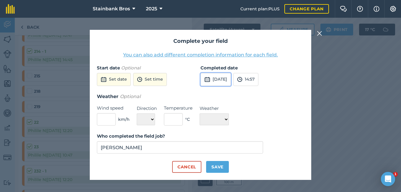
click at [224, 78] on button "[DATE]" at bounding box center [215, 79] width 30 height 13
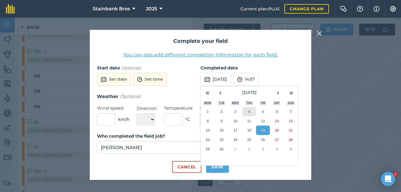
click at [250, 111] on abbr "4" at bounding box center [249, 111] width 2 height 4
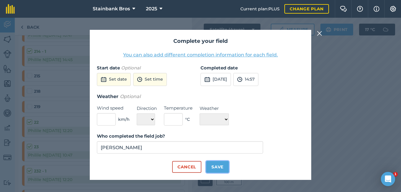
click at [217, 164] on button "Save" at bounding box center [217, 167] width 23 height 12
checkbox input "true"
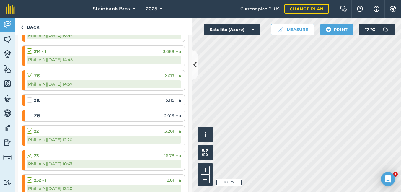
click at [29, 97] on label at bounding box center [30, 97] width 7 height 0
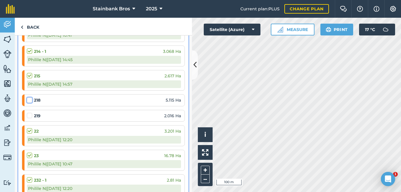
click at [29, 101] on input "checkbox" at bounding box center [29, 99] width 4 height 4
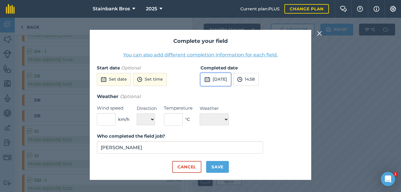
click at [230, 80] on button "[DATE]" at bounding box center [215, 79] width 30 height 13
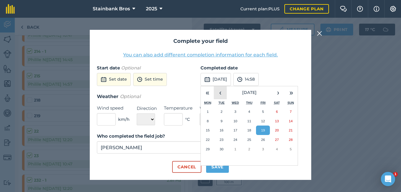
click at [217, 95] on button "‹" at bounding box center [220, 92] width 13 height 13
click at [277, 149] on abbr "30" at bounding box center [277, 149] width 4 height 4
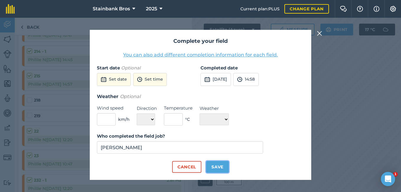
click at [215, 162] on button "Save" at bounding box center [217, 167] width 23 height 12
checkbox input "true"
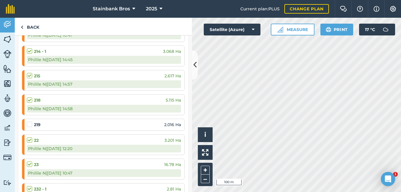
click at [28, 121] on label at bounding box center [30, 121] width 7 height 0
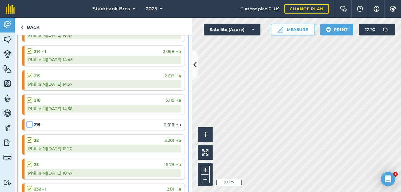
click at [28, 123] on input "checkbox" at bounding box center [29, 123] width 4 height 4
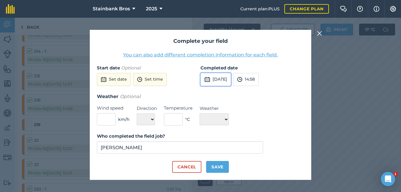
click at [221, 78] on button "[DATE]" at bounding box center [215, 79] width 30 height 13
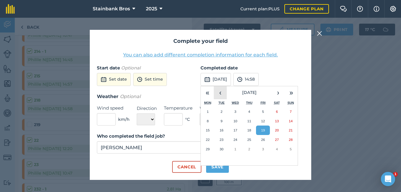
click at [218, 91] on button "‹" at bounding box center [220, 92] width 13 height 13
click at [276, 146] on button "30" at bounding box center [277, 148] width 14 height 9
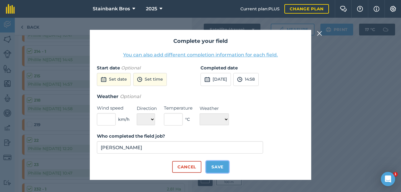
click at [215, 168] on button "Save" at bounding box center [217, 167] width 23 height 12
checkbox input "true"
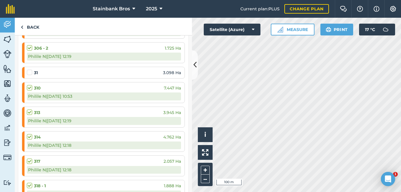
scroll to position [1096, 0]
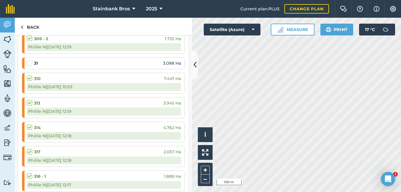
click at [27, 60] on label at bounding box center [30, 60] width 7 height 0
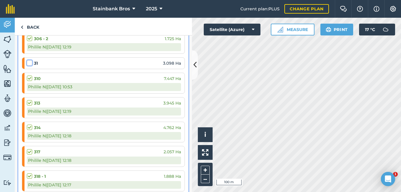
click at [27, 62] on input "checkbox" at bounding box center [29, 62] width 4 height 4
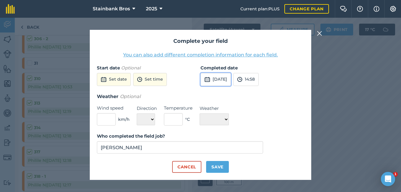
click at [215, 81] on button "[DATE]" at bounding box center [215, 79] width 30 height 13
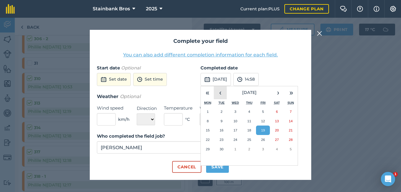
click at [220, 97] on button "‹" at bounding box center [220, 92] width 13 height 13
click at [277, 94] on button "›" at bounding box center [277, 92] width 13 height 13
click at [236, 120] on abbr "9" at bounding box center [235, 121] width 2 height 4
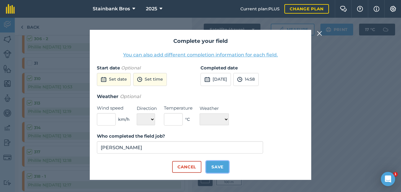
click at [218, 164] on button "Save" at bounding box center [217, 167] width 23 height 12
checkbox input "true"
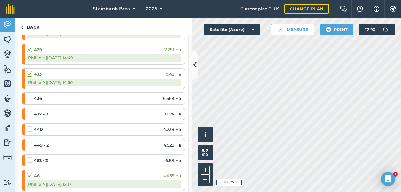
scroll to position [1594, 0]
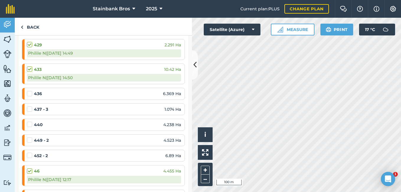
click at [28, 91] on label at bounding box center [30, 91] width 7 height 0
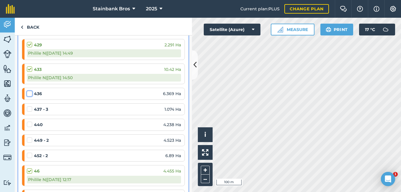
click at [28, 93] on input "checkbox" at bounding box center [29, 93] width 4 height 4
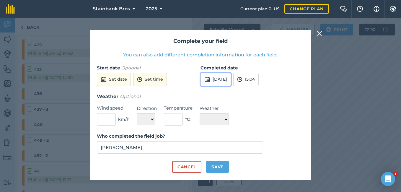
click at [219, 78] on button "[DATE]" at bounding box center [215, 79] width 30 height 13
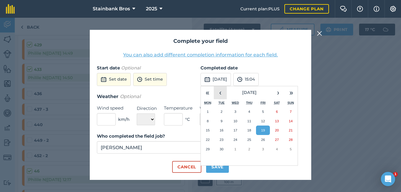
click at [221, 97] on button "‹" at bounding box center [220, 92] width 13 height 13
click at [239, 130] on button "13" at bounding box center [235, 129] width 14 height 9
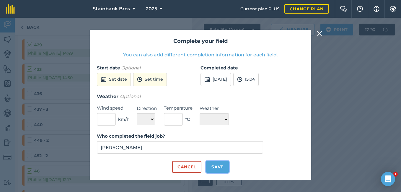
click at [219, 166] on button "Save" at bounding box center [217, 167] width 23 height 12
checkbox input "true"
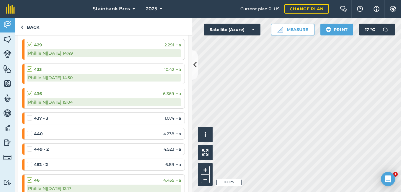
click at [30, 115] on label at bounding box center [30, 115] width 7 height 0
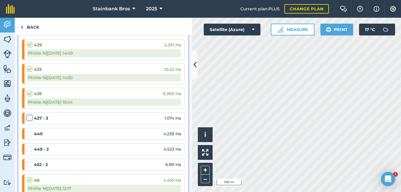
click at [30, 118] on input "checkbox" at bounding box center [29, 117] width 4 height 4
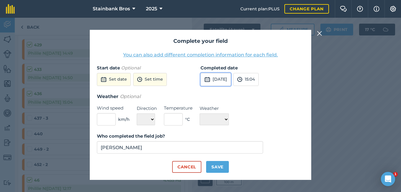
click at [216, 81] on button "[DATE]" at bounding box center [215, 79] width 30 height 13
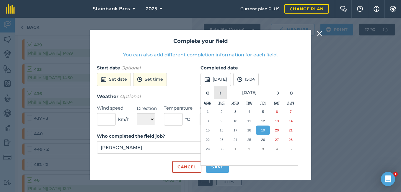
click at [221, 94] on button "‹" at bounding box center [220, 92] width 13 height 13
click at [262, 138] on abbr "22" at bounding box center [263, 139] width 4 height 4
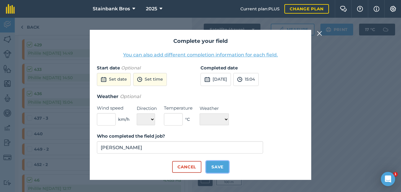
click at [212, 163] on button "Save" at bounding box center [217, 167] width 23 height 12
checkbox input "true"
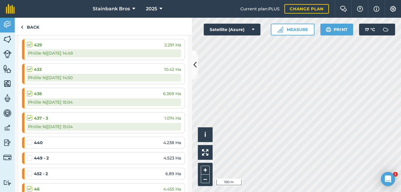
click at [29, 139] on label at bounding box center [30, 139] width 7 height 0
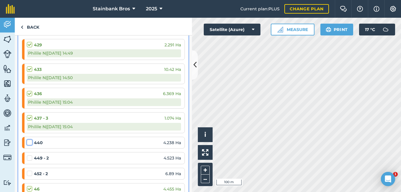
click at [29, 142] on input "checkbox" at bounding box center [29, 141] width 4 height 4
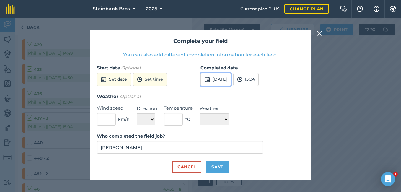
click at [224, 81] on button "[DATE]" at bounding box center [215, 79] width 30 height 13
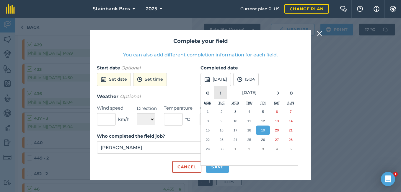
click at [222, 94] on button "‹" at bounding box center [220, 92] width 13 height 13
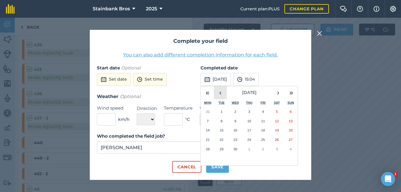
click at [222, 94] on button "‹" at bounding box center [220, 92] width 13 height 13
click at [276, 151] on button "29" at bounding box center [277, 148] width 14 height 9
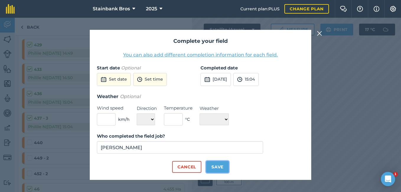
click at [210, 169] on button "Save" at bounding box center [217, 167] width 23 height 12
checkbox input "true"
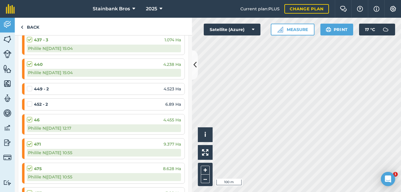
scroll to position [1667, 0]
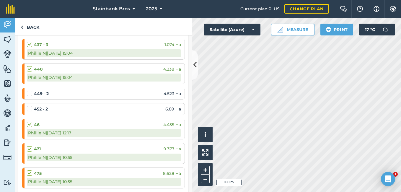
click at [31, 90] on label at bounding box center [30, 90] width 7 height 0
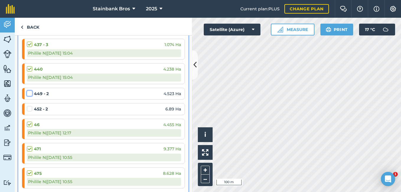
click at [31, 93] on input "checkbox" at bounding box center [29, 92] width 4 height 4
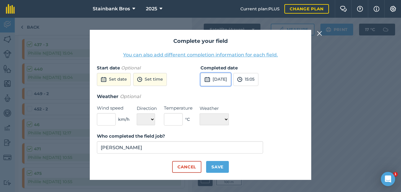
click at [229, 81] on button "[DATE]" at bounding box center [215, 79] width 30 height 13
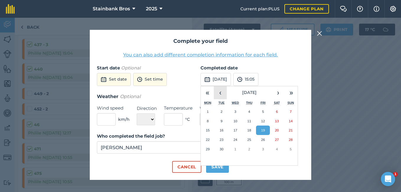
click at [218, 93] on button "‹" at bounding box center [220, 92] width 13 height 13
click at [274, 92] on button "›" at bounding box center [277, 92] width 13 height 13
click at [219, 114] on button "2" at bounding box center [221, 111] width 14 height 9
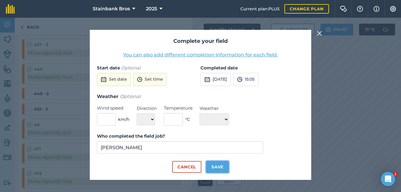
click at [212, 167] on button "Save" at bounding box center [217, 167] width 23 height 12
checkbox input "true"
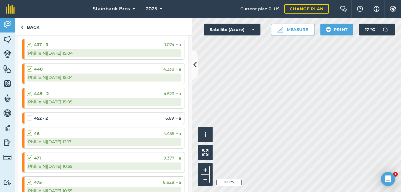
click at [28, 115] on label at bounding box center [30, 115] width 7 height 0
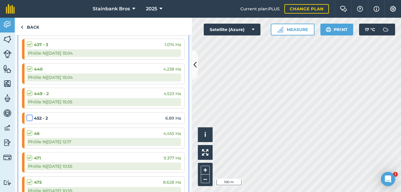
click at [28, 116] on input "checkbox" at bounding box center [29, 117] width 4 height 4
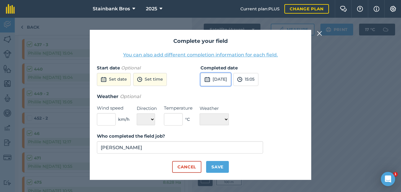
click at [225, 78] on button "[DATE]" at bounding box center [215, 79] width 30 height 13
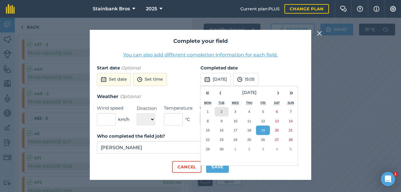
click at [221, 112] on abbr "2" at bounding box center [221, 111] width 2 height 4
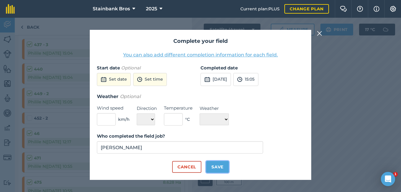
click at [212, 167] on button "Save" at bounding box center [217, 167] width 23 height 12
checkbox input "true"
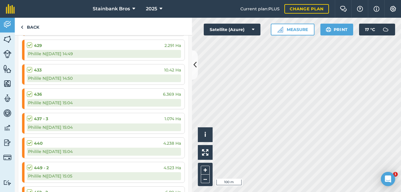
scroll to position [1588, 0]
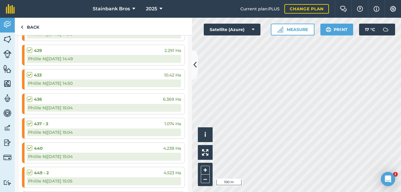
click at [29, 96] on label at bounding box center [30, 96] width 7 height 0
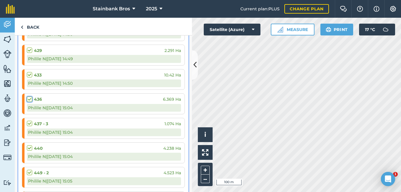
click at [29, 98] on input "checkbox" at bounding box center [29, 98] width 4 height 4
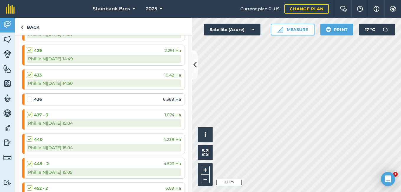
click at [29, 96] on label at bounding box center [30, 96] width 7 height 0
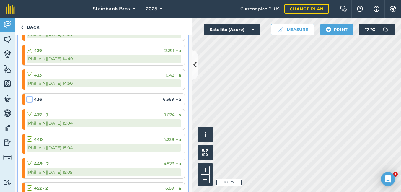
click at [29, 98] on input "checkbox" at bounding box center [29, 98] width 4 height 4
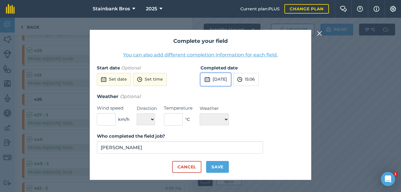
click at [218, 83] on button "[DATE]" at bounding box center [215, 79] width 30 height 13
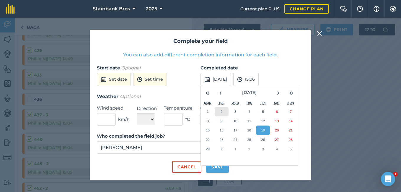
click at [223, 111] on button "2" at bounding box center [221, 111] width 14 height 9
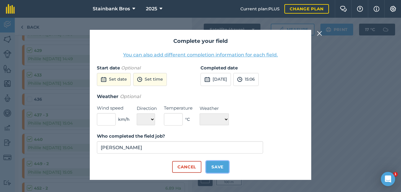
click at [211, 169] on button "Save" at bounding box center [217, 167] width 23 height 12
checkbox input "true"
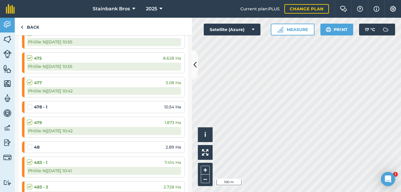
scroll to position [1815, 0]
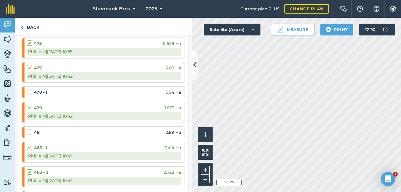
click at [27, 89] on label at bounding box center [30, 89] width 7 height 0
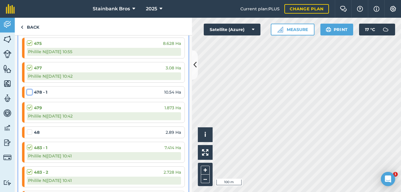
click at [27, 92] on input "checkbox" at bounding box center [29, 91] width 4 height 4
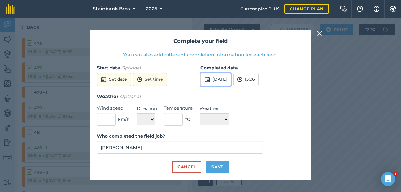
click at [215, 77] on button "[DATE]" at bounding box center [215, 79] width 30 height 13
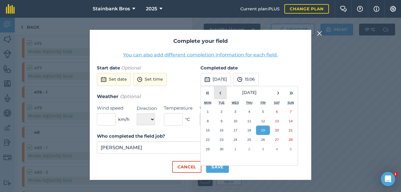
click at [221, 91] on button "‹" at bounding box center [220, 92] width 13 height 13
click at [222, 131] on abbr "12" at bounding box center [221, 130] width 4 height 4
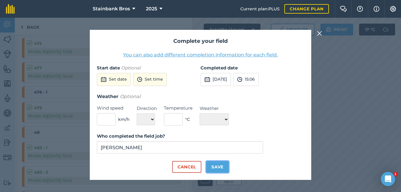
click at [214, 164] on button "Save" at bounding box center [217, 167] width 23 height 12
checkbox input "true"
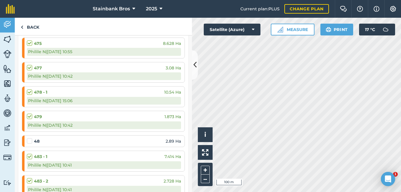
click at [30, 138] on label at bounding box center [30, 138] width 7 height 0
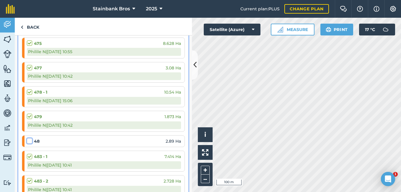
click at [30, 141] on input "checkbox" at bounding box center [29, 140] width 4 height 4
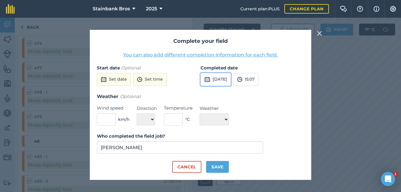
click at [219, 78] on button "[DATE]" at bounding box center [215, 79] width 30 height 13
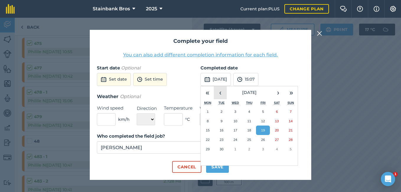
click at [217, 94] on button "‹" at bounding box center [220, 92] width 13 height 13
click at [274, 122] on button "9" at bounding box center [277, 120] width 14 height 9
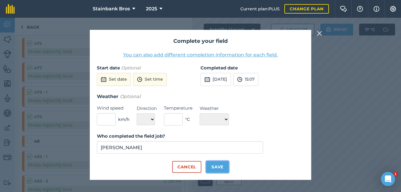
click at [219, 163] on button "Save" at bounding box center [217, 167] width 23 height 12
checkbox input "true"
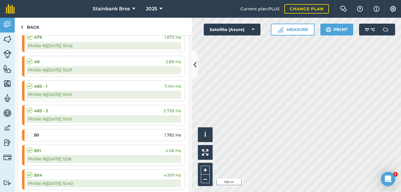
scroll to position [1900, 0]
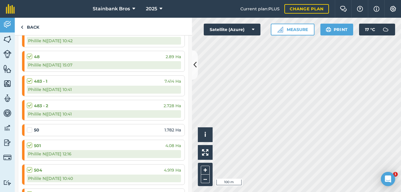
click at [30, 127] on label at bounding box center [30, 127] width 7 height 0
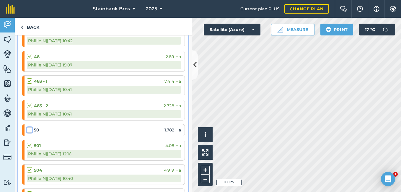
click at [30, 130] on input "checkbox" at bounding box center [29, 129] width 4 height 4
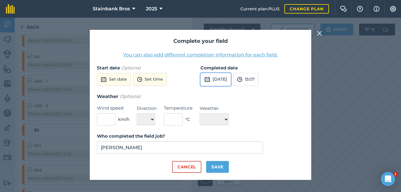
click at [226, 78] on button "[DATE]" at bounding box center [215, 79] width 30 height 13
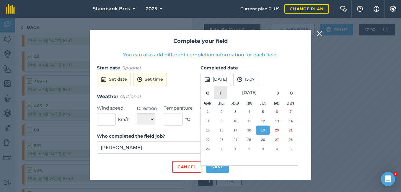
click at [220, 91] on button "‹" at bounding box center [220, 92] width 13 height 13
click at [277, 121] on abbr "9" at bounding box center [277, 121] width 2 height 4
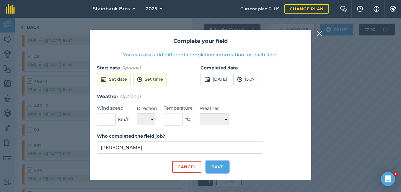
click at [217, 164] on button "Save" at bounding box center [217, 167] width 23 height 12
checkbox input "true"
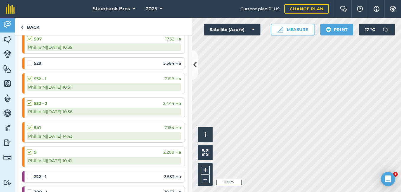
scroll to position [2059, 0]
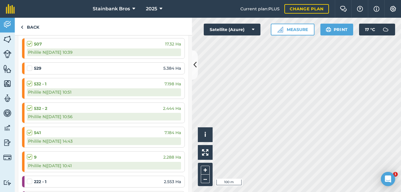
click at [29, 65] on label at bounding box center [30, 65] width 7 height 0
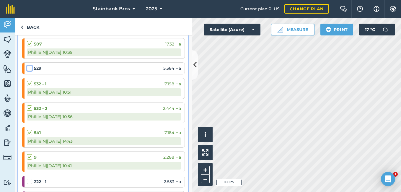
click at [29, 69] on input "checkbox" at bounding box center [29, 67] width 4 height 4
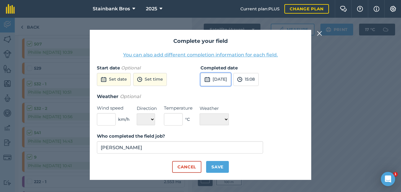
click at [219, 83] on button "[DATE]" at bounding box center [215, 79] width 30 height 13
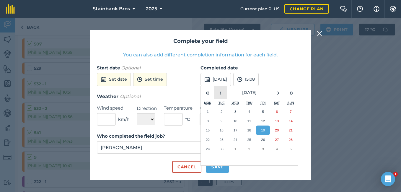
click at [219, 93] on button "‹" at bounding box center [220, 92] width 13 height 13
click at [280, 91] on button "›" at bounding box center [277, 92] width 13 height 13
click at [275, 117] on button "13" at bounding box center [277, 120] width 14 height 9
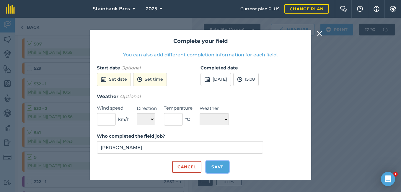
click at [216, 168] on button "Save" at bounding box center [217, 167] width 23 height 12
checkbox input "true"
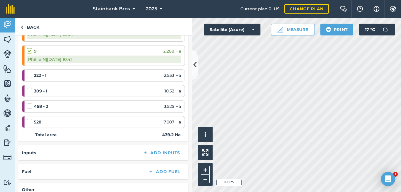
scroll to position [2179, 0]
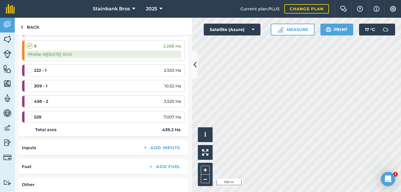
click at [28, 67] on label at bounding box center [30, 67] width 7 height 0
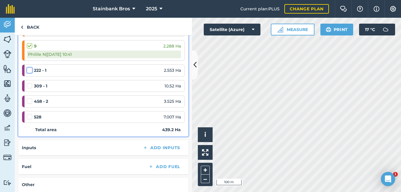
click at [28, 69] on input "checkbox" at bounding box center [29, 69] width 4 height 4
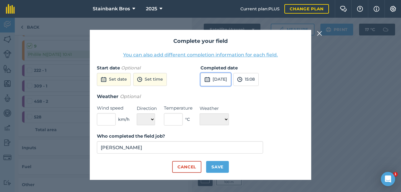
click at [218, 83] on button "[DATE]" at bounding box center [215, 79] width 30 height 13
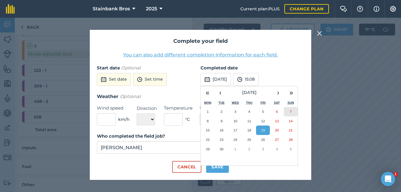
click at [287, 112] on button "7" at bounding box center [291, 111] width 14 height 9
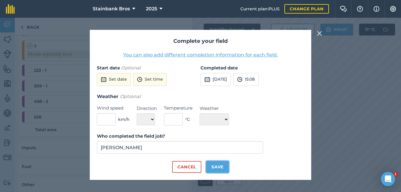
click at [217, 167] on button "Save" at bounding box center [217, 167] width 23 height 12
checkbox input "true"
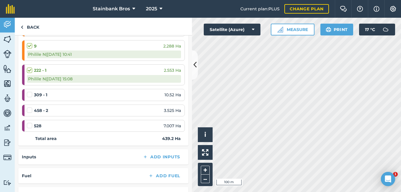
click at [29, 91] on label at bounding box center [30, 91] width 7 height 0
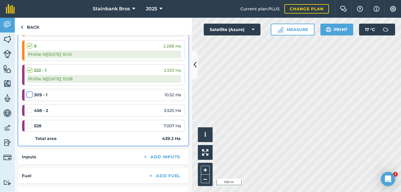
click at [29, 94] on input "checkbox" at bounding box center [29, 93] width 4 height 4
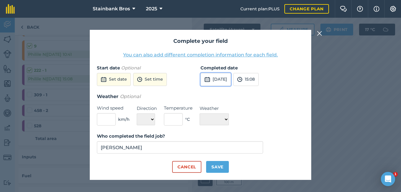
click at [231, 80] on button "[DATE]" at bounding box center [215, 79] width 30 height 13
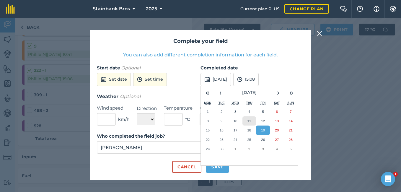
click at [248, 122] on abbr "11" at bounding box center [249, 121] width 4 height 4
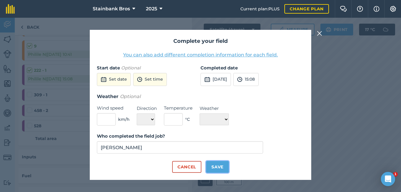
click at [211, 168] on button "Save" at bounding box center [217, 167] width 23 height 12
checkbox input "true"
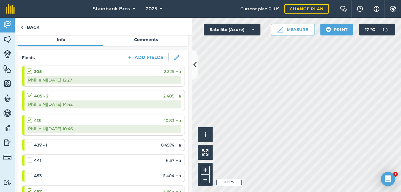
scroll to position [45, 0]
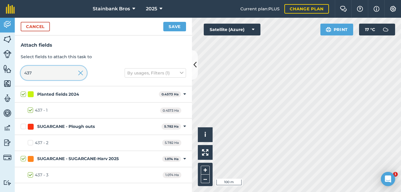
click at [46, 68] on input "437" at bounding box center [54, 73] width 66 height 14
type input "43"
checkbox input "false"
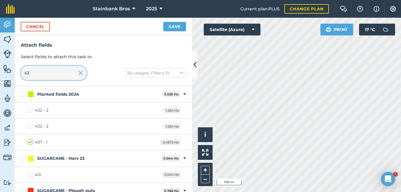
type input "4"
checkbox input "false"
type input "52"
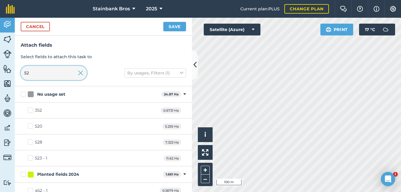
checkbox input "true"
type input "528"
checkbox input "true"
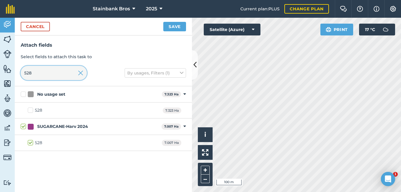
type input "528"
click at [30, 142] on label "528" at bounding box center [35, 143] width 14 height 6
click at [30, 142] on input "528" at bounding box center [30, 142] width 4 height 4
checkbox input "false"
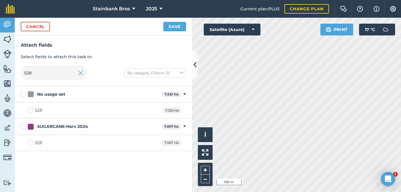
click at [160, 28] on div "Cancel Save" at bounding box center [103, 27] width 177 height 18
click at [166, 28] on button "Save" at bounding box center [174, 26] width 23 height 9
